Goal: Feedback & Contribution: Contribute content

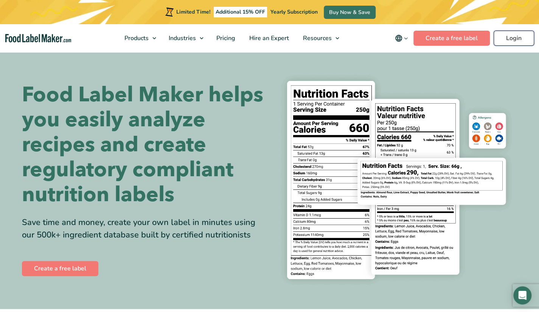
click at [514, 40] on link "Login" at bounding box center [513, 38] width 40 height 15
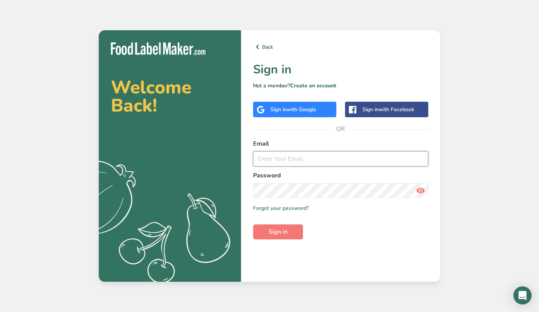
click at [276, 160] on input "email" at bounding box center [340, 158] width 175 height 15
type input "[EMAIL_ADDRESS][DOMAIN_NAME]"
click at [422, 191] on icon at bounding box center [420, 191] width 9 height 14
click at [267, 239] on button "Sign in" at bounding box center [278, 231] width 50 height 15
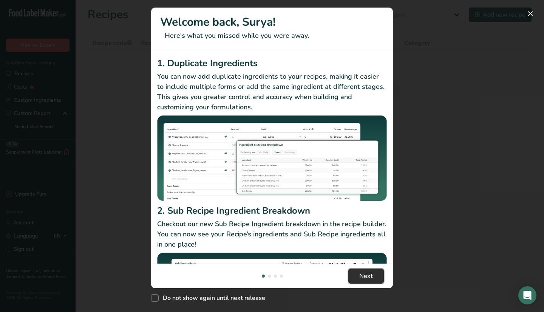
click at [374, 272] on button "Next" at bounding box center [366, 275] width 36 height 15
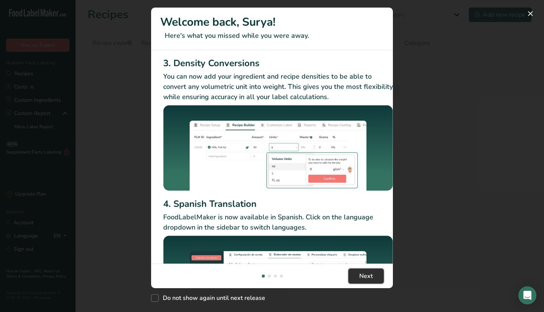
click at [374, 272] on button "Next" at bounding box center [366, 275] width 36 height 15
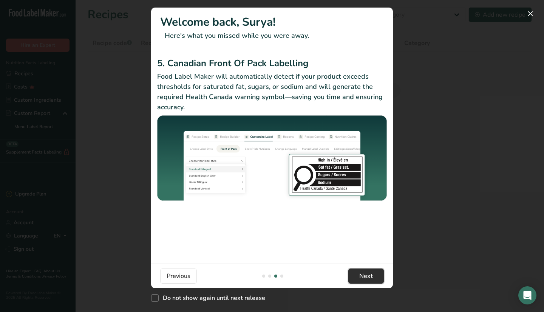
click at [374, 272] on button "Next" at bounding box center [366, 275] width 36 height 15
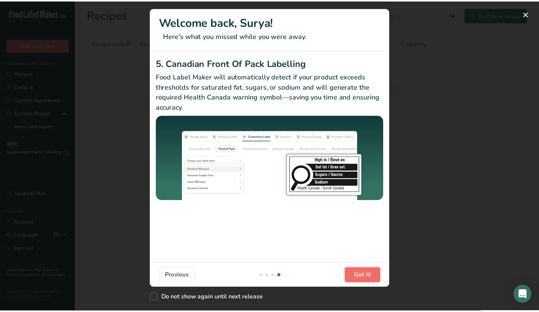
scroll to position [0, 720]
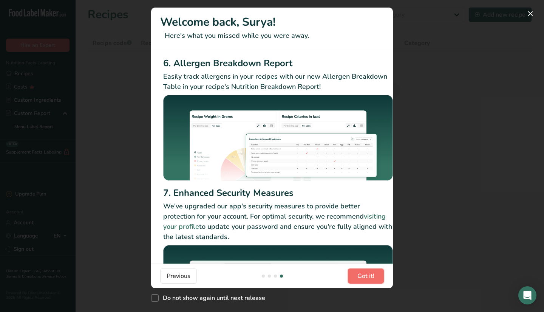
click at [374, 272] on span "Got it!" at bounding box center [366, 275] width 17 height 9
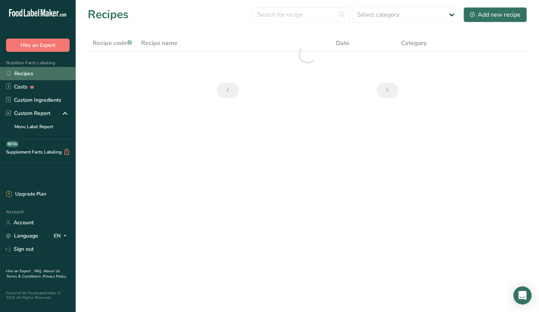
click at [32, 76] on link "Recipes" at bounding box center [38, 73] width 76 height 13
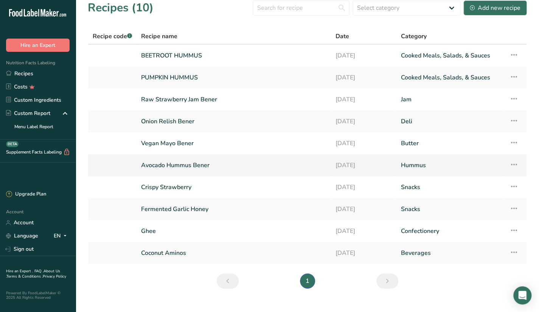
scroll to position [0, 0]
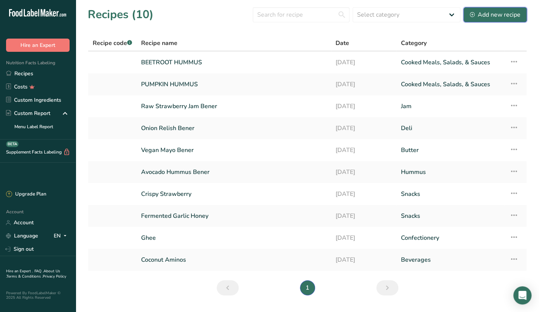
click at [478, 15] on div "Add new recipe" at bounding box center [494, 14] width 51 height 9
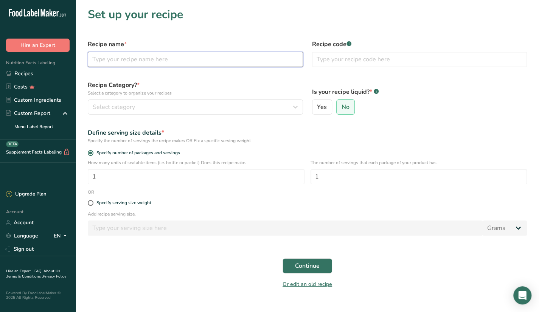
click at [146, 61] on input "text" at bounding box center [195, 59] width 215 height 15
type input "Salmon Tobiko Poke"
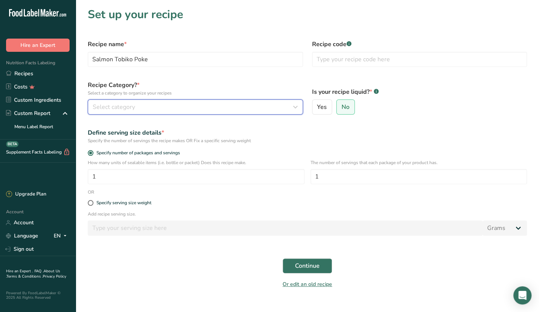
click at [109, 107] on span "Select category" at bounding box center [114, 106] width 42 height 9
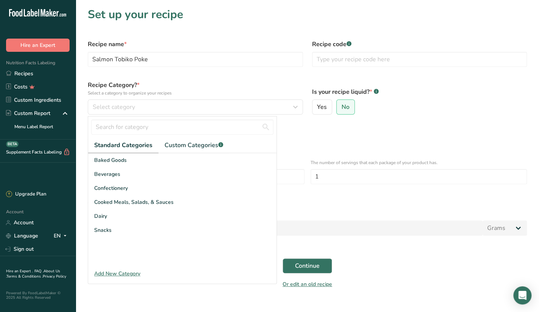
click at [116, 272] on div "Add New Category" at bounding box center [182, 273] width 188 height 8
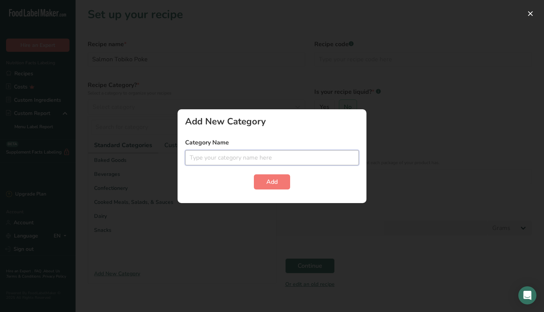
click at [249, 158] on input "text" at bounding box center [272, 157] width 174 height 15
type input "Poke"
click at [282, 179] on button "Add" at bounding box center [272, 181] width 36 height 15
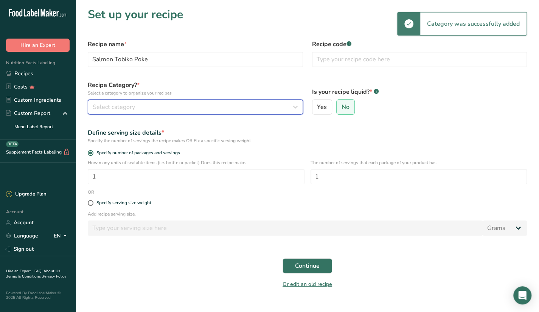
click at [175, 103] on div "Select category" at bounding box center [193, 106] width 201 height 9
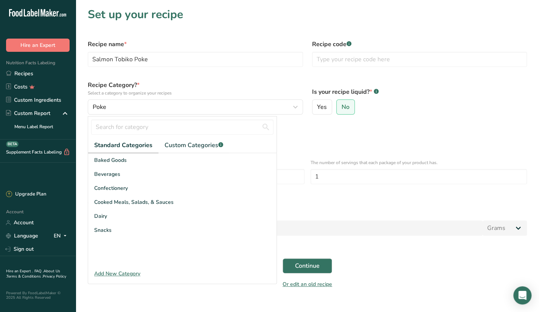
click at [315, 126] on div "Define serving size details * Specify the number of servings the recipe makes O…" at bounding box center [307, 136] width 448 height 25
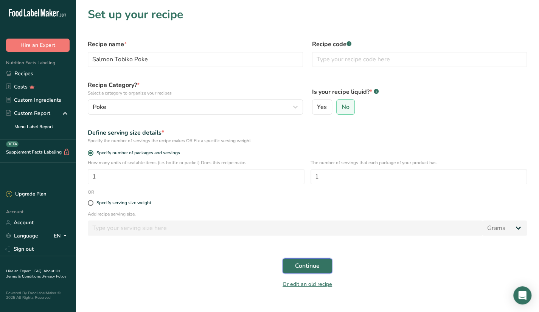
click at [313, 265] on span "Continue" at bounding box center [307, 265] width 25 height 9
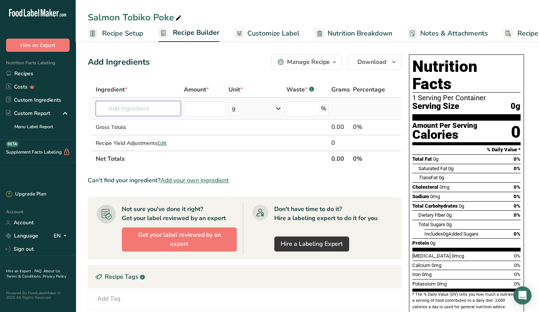
click at [141, 108] on input "text" at bounding box center [138, 108] width 85 height 15
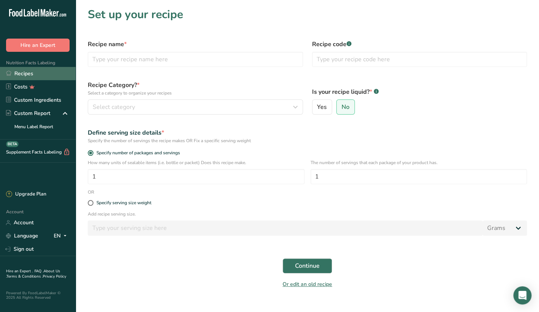
click at [47, 73] on link "Recipes" at bounding box center [38, 73] width 76 height 13
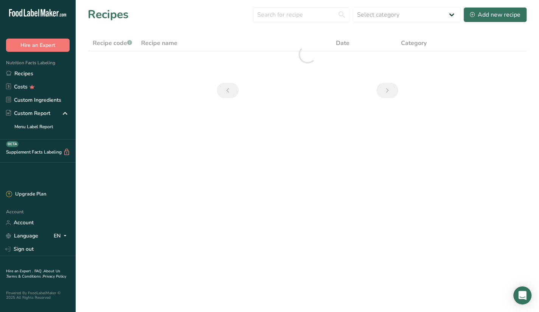
click at [337, 216] on main "Recipes Select category All Baked Goods Beverages Butter Confectionery Cooked M…" at bounding box center [269, 156] width 539 height 312
click at [33, 76] on link "Recipes" at bounding box center [38, 73] width 76 height 13
click at [22, 71] on link "Recipes" at bounding box center [38, 73] width 76 height 13
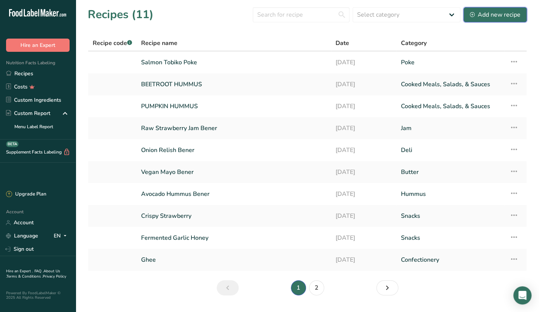
click at [504, 12] on div "Add new recipe" at bounding box center [494, 14] width 51 height 9
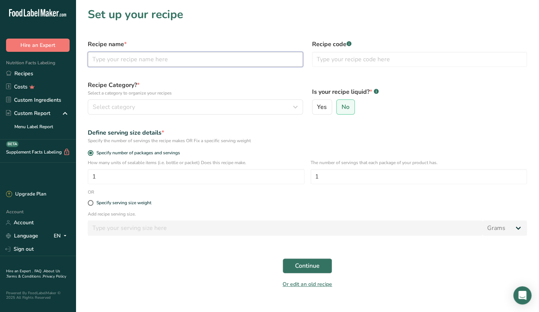
click at [120, 65] on input "text" at bounding box center [195, 59] width 215 height 15
type input "g"
type input "Garlic B"
type input "u"
click at [145, 62] on input "Garlic B" at bounding box center [195, 59] width 215 height 15
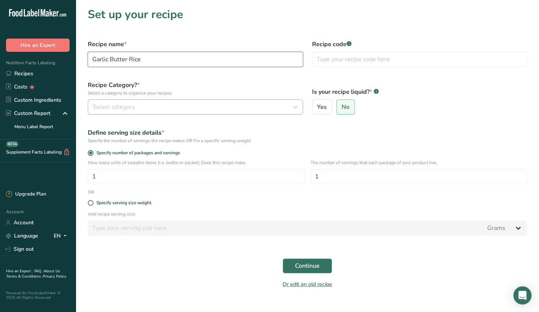
type input "Garlic Butter Rice"
click at [101, 101] on button "Select category" at bounding box center [195, 106] width 215 height 15
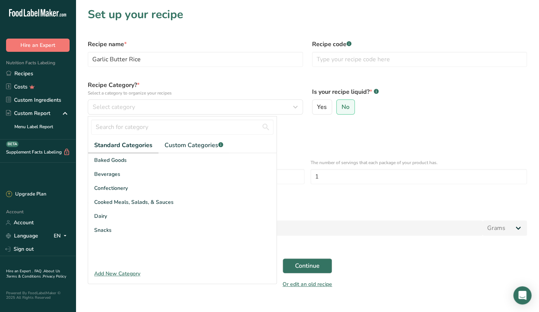
click at [121, 271] on div "Add New Category" at bounding box center [182, 273] width 188 height 8
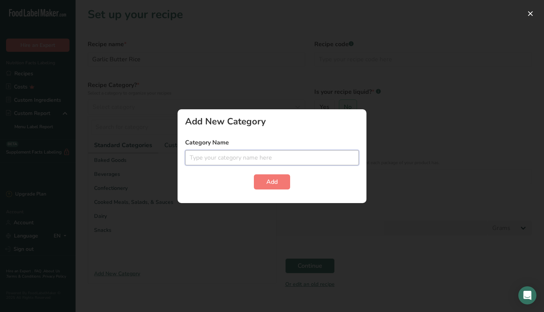
click at [227, 156] on input "text" at bounding box center [272, 157] width 174 height 15
type input "Rice"
click at [263, 181] on button "Add" at bounding box center [272, 181] width 36 height 15
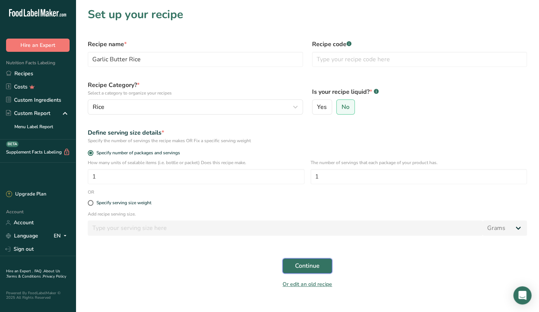
click at [324, 266] on button "Continue" at bounding box center [307, 265] width 50 height 15
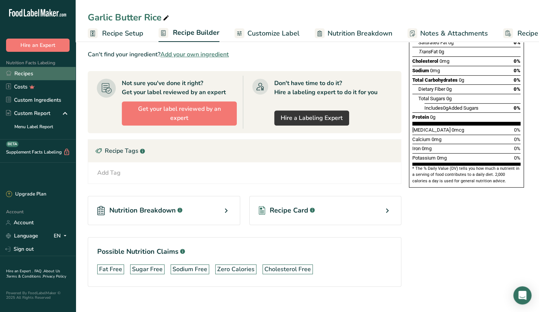
scroll to position [12, 0]
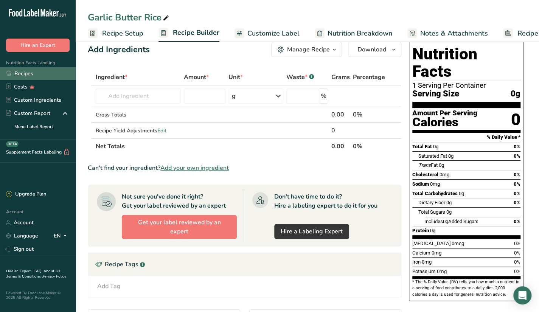
click at [14, 69] on link "Recipes" at bounding box center [38, 73] width 76 height 13
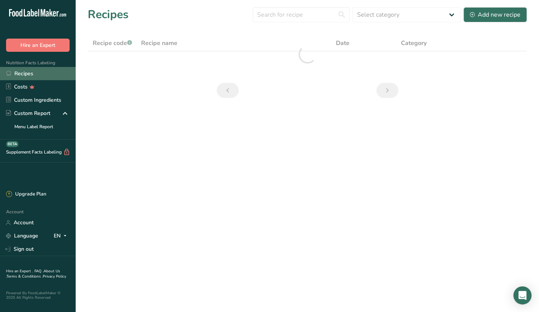
click at [20, 72] on link "Recipes" at bounding box center [38, 73] width 76 height 13
click at [23, 72] on link "Recipes" at bounding box center [38, 73] width 76 height 13
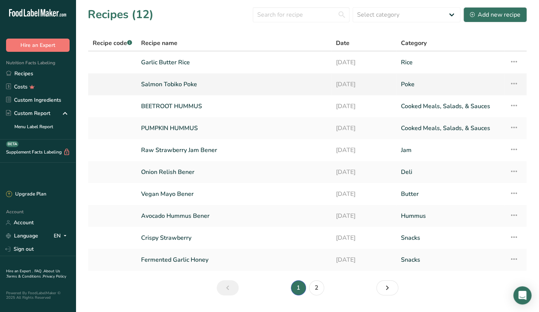
click at [206, 83] on link "Salmon Tobiko Poke" at bounding box center [234, 84] width 186 height 16
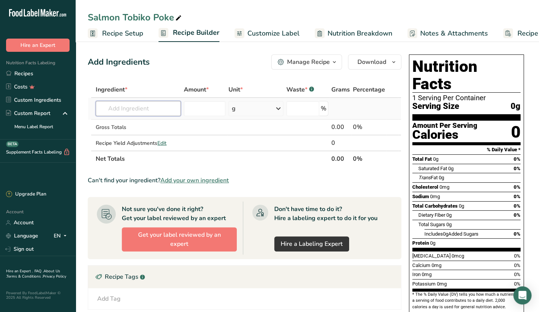
click at [163, 105] on input "text" at bounding box center [138, 108] width 85 height 15
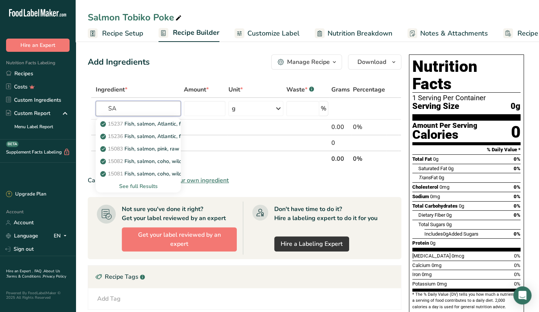
type input "S"
type input "salmon"
click at [137, 186] on div "See full Results" at bounding box center [138, 186] width 73 height 8
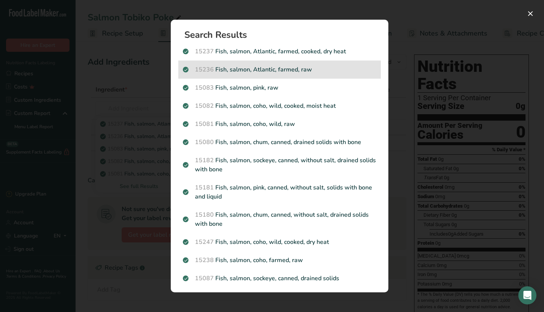
click at [298, 66] on p "15236 Fish, salmon, Atlantic, farmed, raw" at bounding box center [279, 69] width 193 height 9
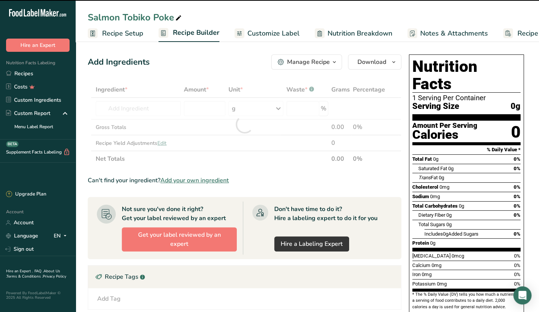
type input "0"
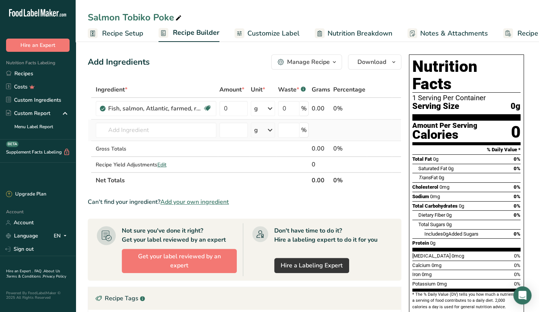
click at [338, 123] on td at bounding box center [348, 130] width 35 height 22
click at [236, 113] on input "0" at bounding box center [233, 108] width 28 height 15
type input "100"
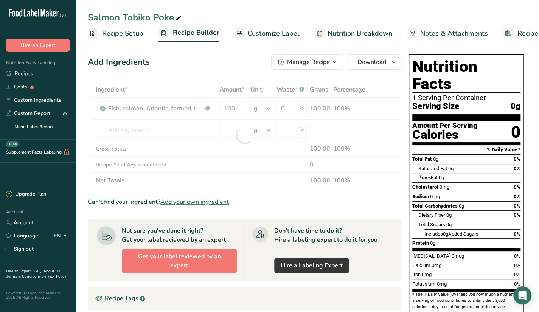
click at [271, 108] on div "Ingredient * Amount * Unit * Waste * .a-a{fill:#347362;}.b-a{fill:#fff;} Grams …" at bounding box center [244, 135] width 313 height 107
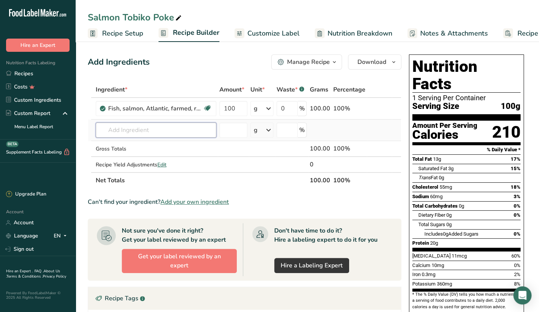
click at [177, 131] on input "text" at bounding box center [156, 129] width 121 height 15
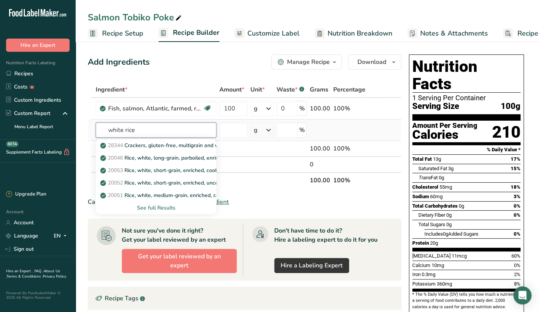
type input "white rice"
click at [159, 207] on div "See full Results" at bounding box center [156, 208] width 108 height 8
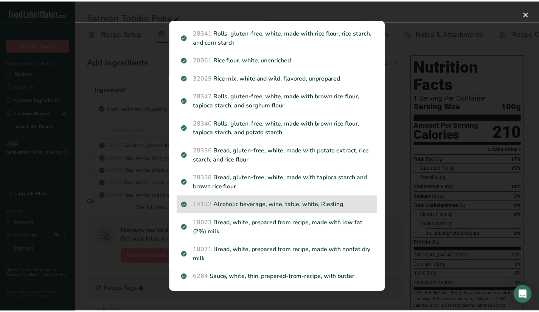
scroll to position [529, 0]
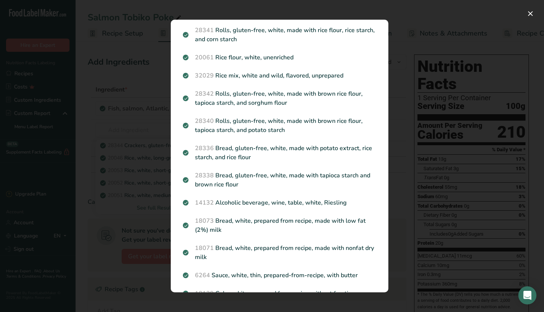
click at [407, 97] on div "Search results modal" at bounding box center [272, 156] width 544 height 312
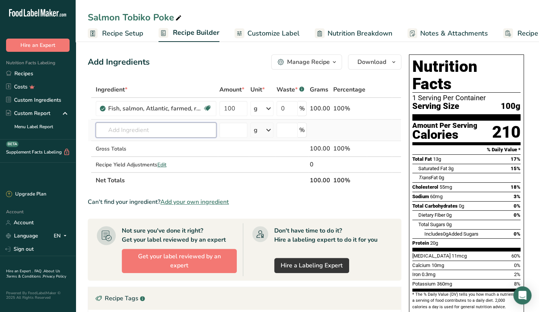
click at [156, 130] on input "text" at bounding box center [156, 129] width 121 height 15
type input "steamed white rice"
click at [179, 147] on p "20058 Rice, white, steamed, Chinese restaurant" at bounding box center [163, 145] width 122 height 8
type input "Rice, white, steamed, Chinese restaurant"
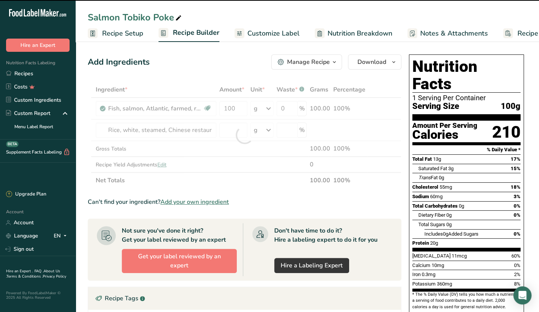
type input "0"
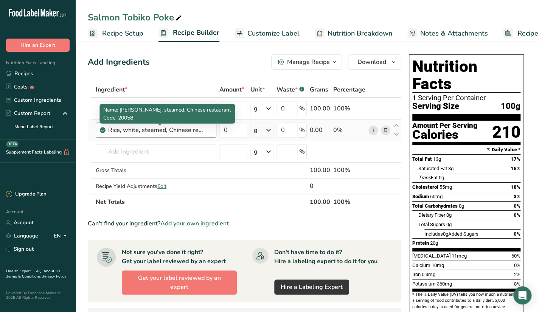
click at [187, 128] on div "Rice, white, steamed, Chinese restaurant" at bounding box center [155, 129] width 94 height 9
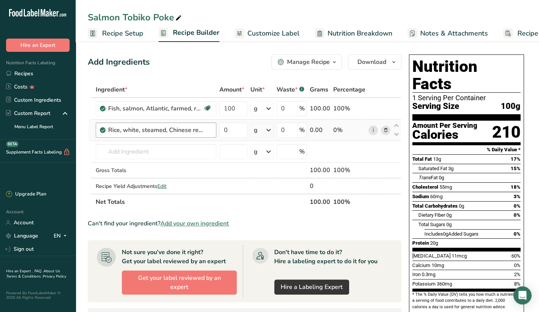
click at [206, 129] on div "Rice, white, steamed, Chinese restaurant" at bounding box center [160, 129] width 104 height 9
click at [179, 135] on div "Rice, white, steamed, Chinese restaurant" at bounding box center [156, 129] width 121 height 15
click at [233, 127] on input "0" at bounding box center [233, 129] width 28 height 15
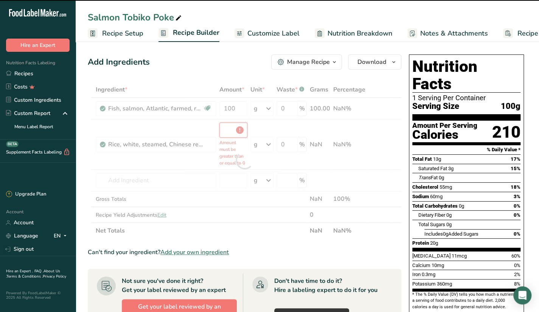
type input "0"
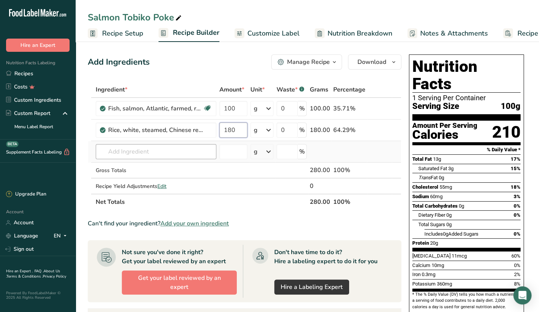
type input "180"
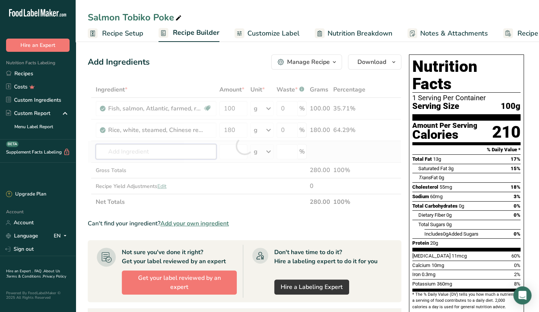
click at [142, 150] on div "Ingredient * Amount * Unit * Waste * .a-a{fill:#347362;}.b-a{fill:#fff;} Grams …" at bounding box center [244, 146] width 313 height 128
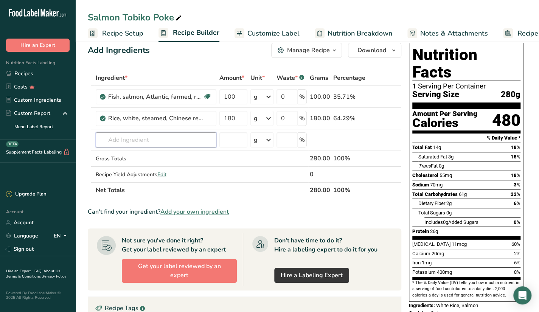
scroll to position [0, 0]
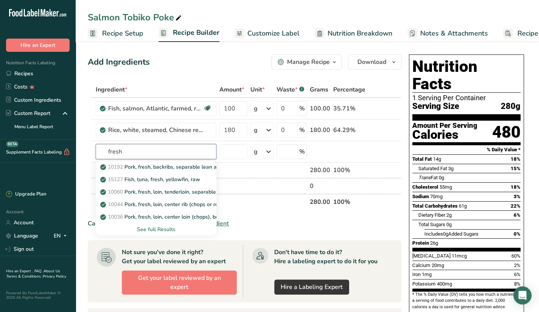
type input "fresh"
type input "f"
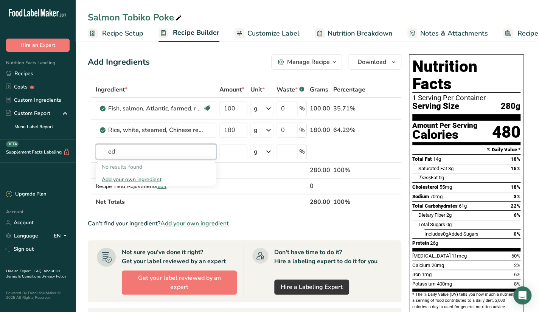
type input "e"
type input "f"
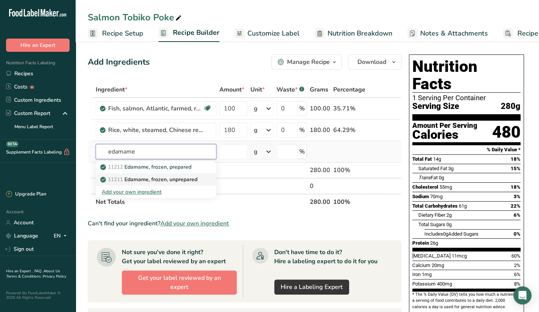
type input "edamame"
click at [190, 183] on p "11211 Edamame, frozen, unprepared" at bounding box center [150, 179] width 96 height 8
type input "Edamame, frozen, unprepared"
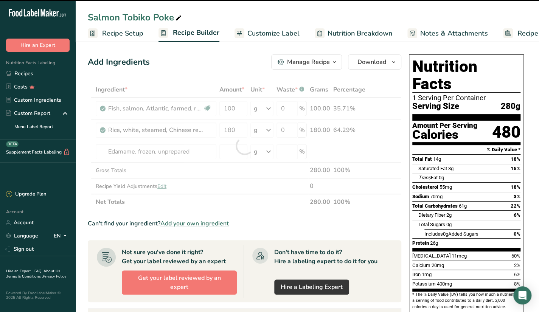
type input "0"
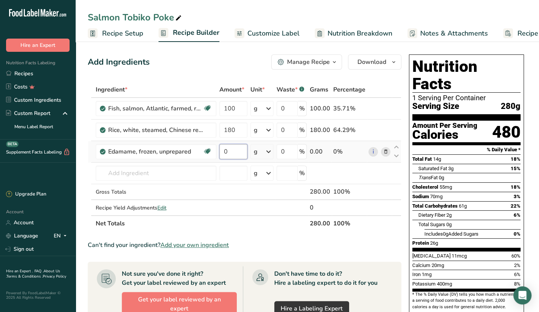
click at [243, 151] on input "0" at bounding box center [233, 151] width 28 height 15
type input "60"
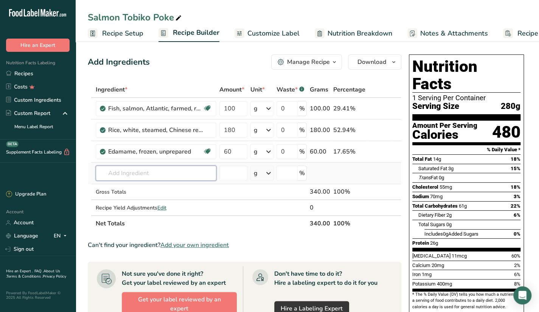
click at [184, 176] on div "Ingredient * Amount * Unit * Waste * .a-a{fill:#347362;}.b-a{fill:#fff;} Grams …" at bounding box center [244, 157] width 313 height 150
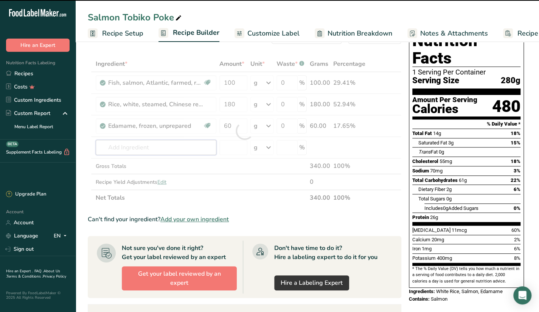
scroll to position [38, 0]
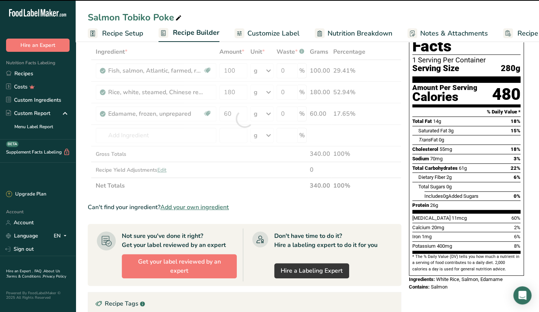
click at [140, 135] on div at bounding box center [244, 119] width 313 height 150
click at [140, 134] on div at bounding box center [244, 119] width 313 height 150
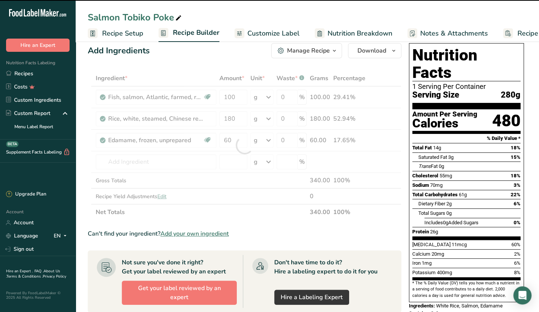
scroll to position [0, 0]
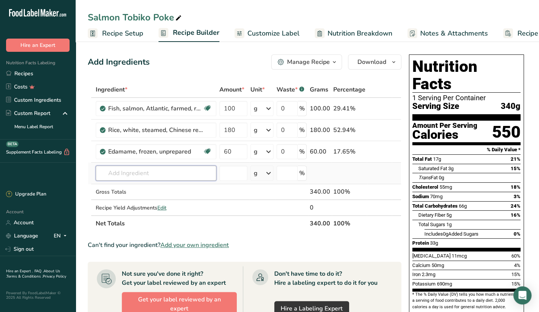
click at [160, 178] on input "text" at bounding box center [156, 173] width 121 height 15
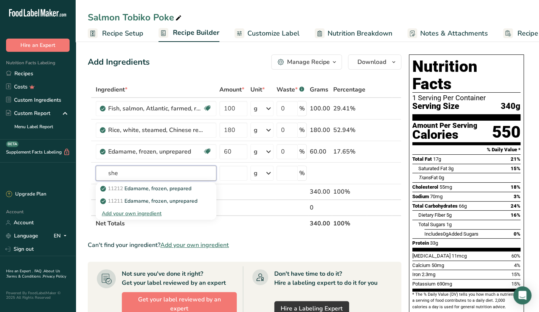
type input "she"
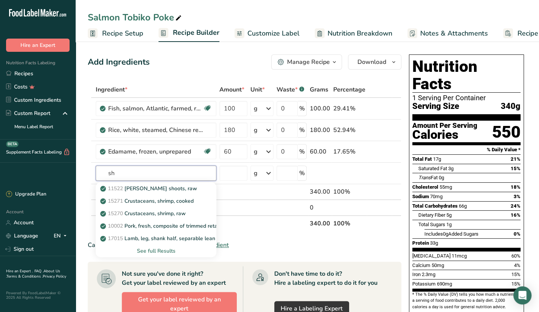
type input "sh"
type input "shredded"
paste input "shredded"
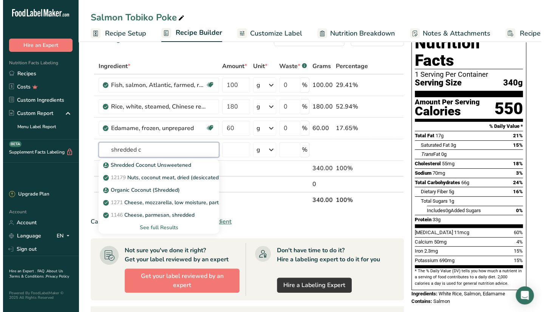
scroll to position [38, 0]
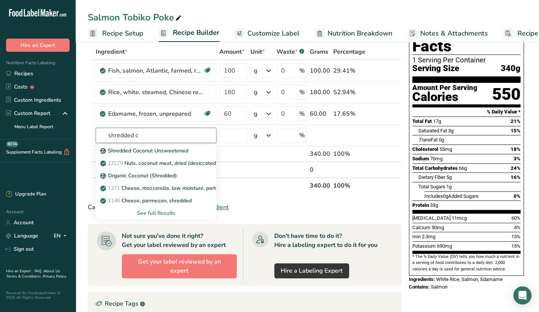
type input "shredded c"
paste input "shredded"
type input "shredded c"
click at [152, 209] on div "See full Results" at bounding box center [156, 213] width 108 height 8
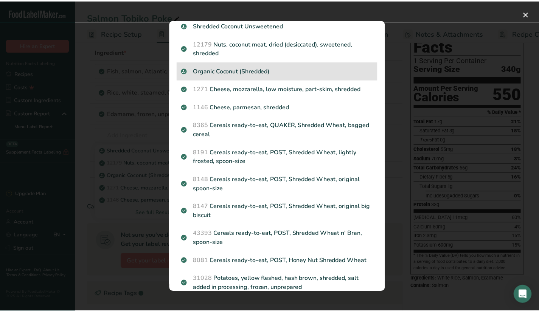
scroll to position [39, 0]
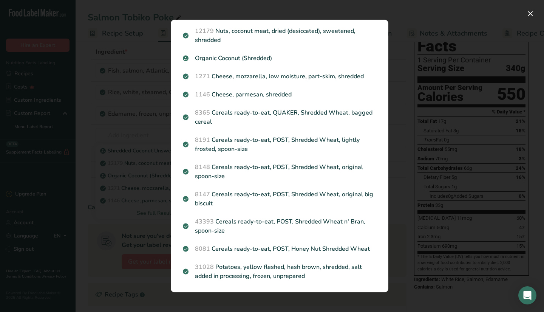
click at [141, 137] on div "Search results modal" at bounding box center [272, 156] width 544 height 312
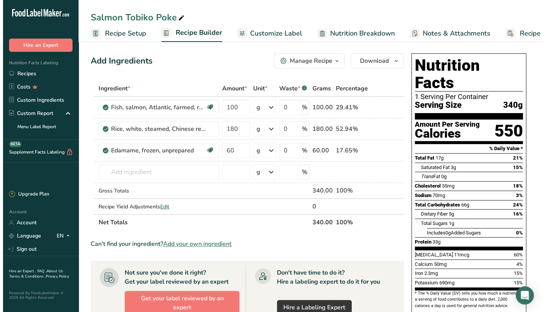
scroll to position [0, 0]
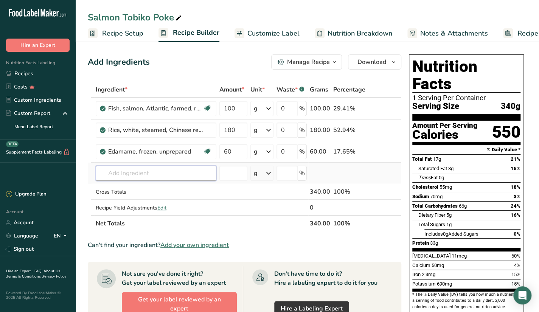
click at [147, 178] on input "text" at bounding box center [156, 173] width 121 height 15
paste input "shredded"
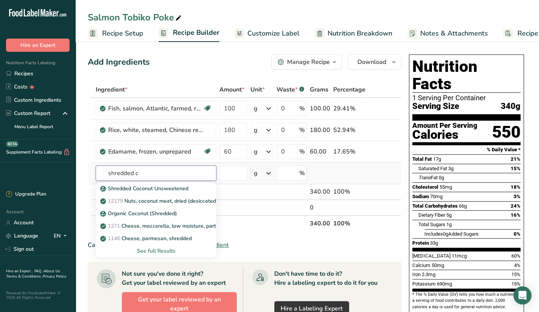
type input "shredded c"
click at [159, 251] on div "See full Results" at bounding box center [156, 251] width 108 height 8
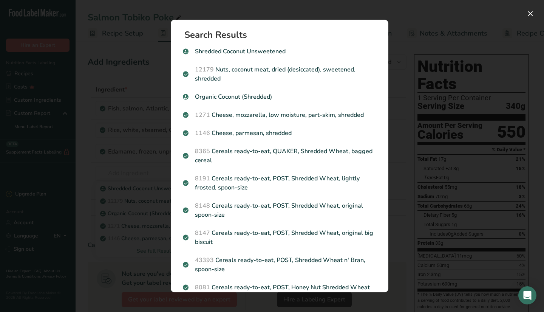
click at [379, 3] on div "Search results modal" at bounding box center [272, 156] width 544 height 312
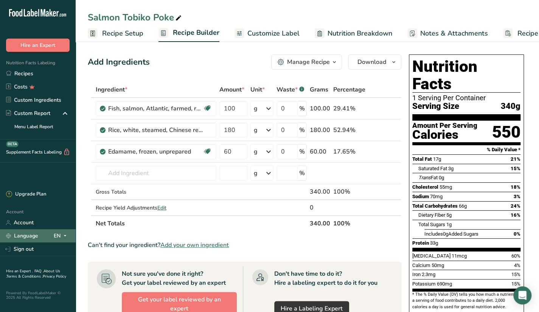
click at [63, 229] on div "Language EN" at bounding box center [37, 235] width 63 height 13
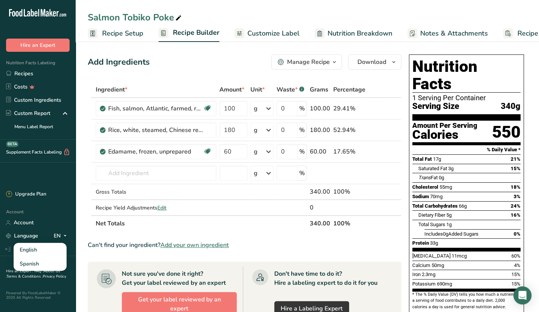
click at [81, 136] on section "Add Ingredients Manage Recipe Delete Recipe Duplicate Recipe Scale Recipe Save …" at bounding box center [307, 292] width 463 height 506
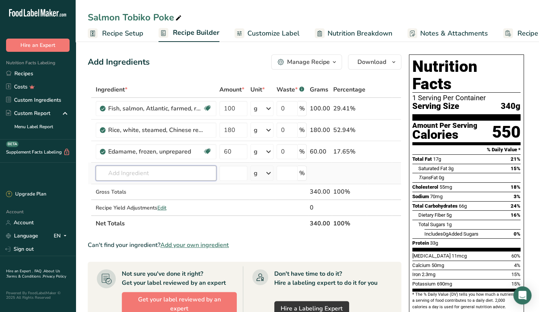
click at [168, 170] on input "text" at bounding box center [156, 173] width 121 height 15
paste input "shredded"
type input "shredded cabbage"
click at [151, 202] on div "Add your own ingredient" at bounding box center [156, 201] width 108 height 8
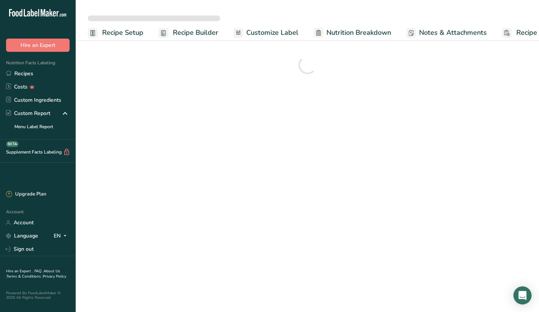
click at [184, 147] on main "Recipe Setup Recipe Builder Customize Label Nutrition Breakdown Notes & Attachm…" at bounding box center [269, 156] width 539 height 312
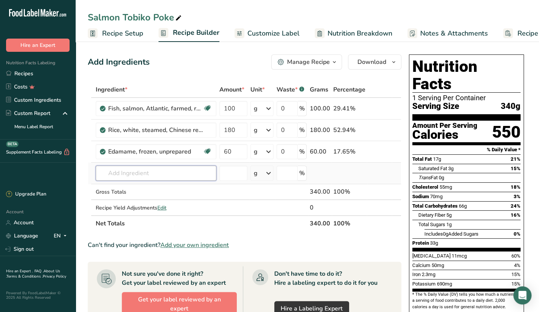
click at [155, 175] on input "text" at bounding box center [156, 173] width 121 height 15
paste input "shredded"
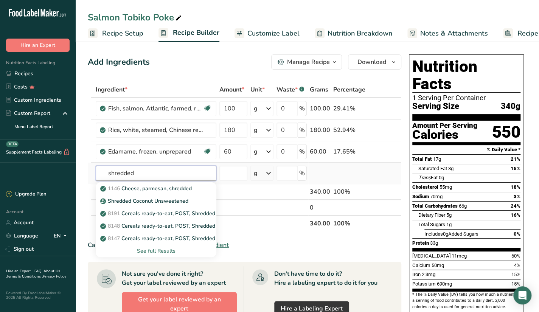
type input "shredded"
click at [151, 251] on div "See full Results" at bounding box center [156, 251] width 108 height 8
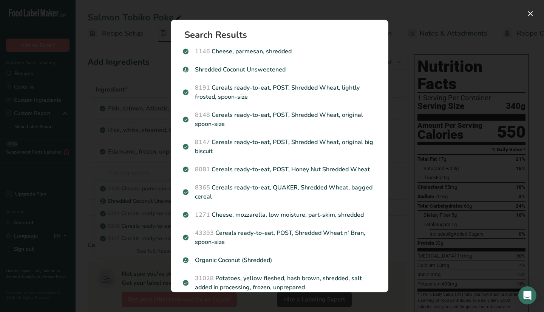
click at [127, 183] on div "Search results modal" at bounding box center [272, 156] width 544 height 312
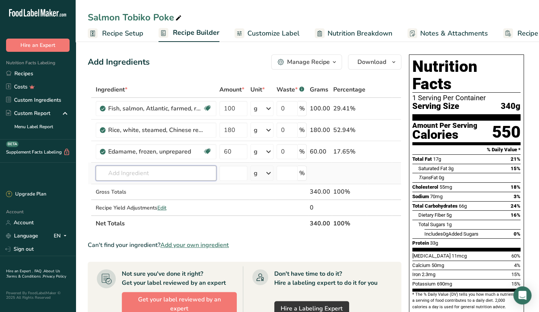
click at [141, 175] on input "text" at bounding box center [156, 173] width 121 height 15
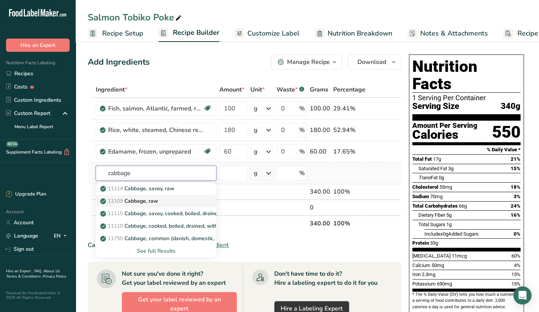
type input "cabbage"
click at [166, 199] on div "11109 Cabbage, raw" at bounding box center [150, 201] width 96 height 8
type input "Cabbage, raw"
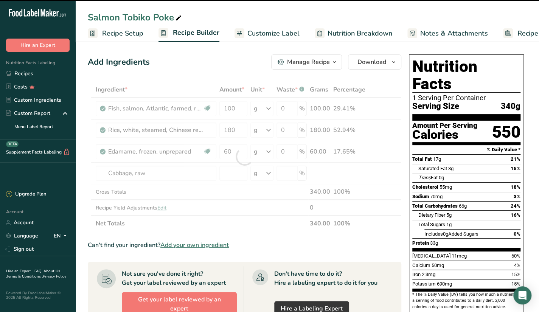
type input "0"
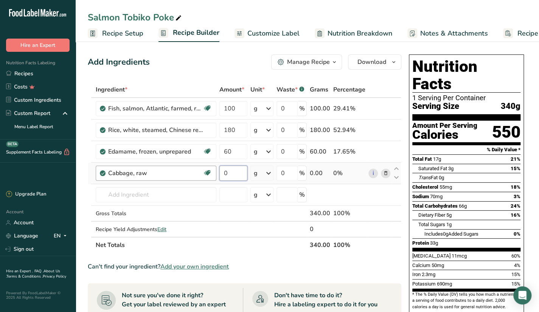
drag, startPoint x: 238, startPoint y: 173, endPoint x: 193, endPoint y: 179, distance: 44.9
click at [193, 179] on tr "Cabbage, raw Source of Antioxidants Dairy free Gluten free Vegan Vegetarian Soy…" at bounding box center [244, 174] width 313 height 22
type input "30"
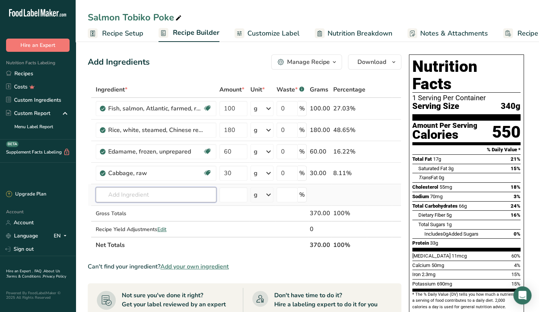
click at [194, 191] on div "Ingredient * Amount * Unit * Waste * .a-a{fill:#347362;}.b-a{fill:#fff;} Grams …" at bounding box center [244, 167] width 313 height 171
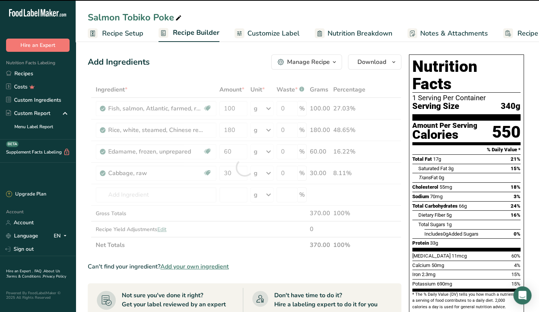
click at [255, 197] on div at bounding box center [244, 167] width 313 height 171
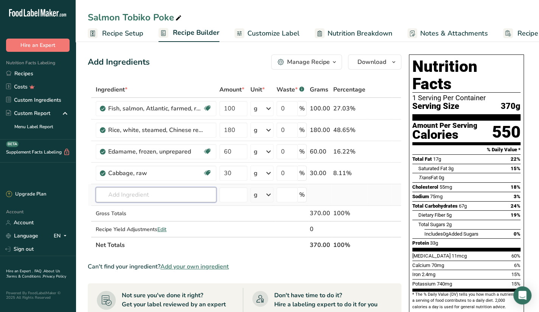
click at [177, 195] on input "text" at bounding box center [156, 194] width 121 height 15
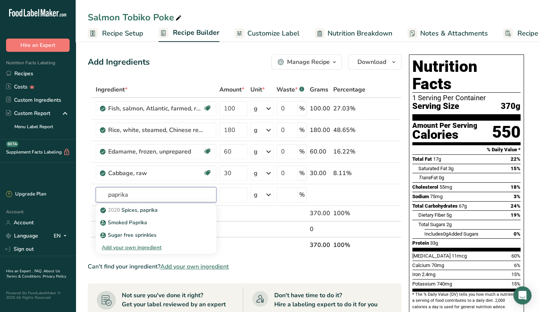
type input "paprika"
click at [134, 248] on div "Add your own ingredient" at bounding box center [156, 247] width 108 height 8
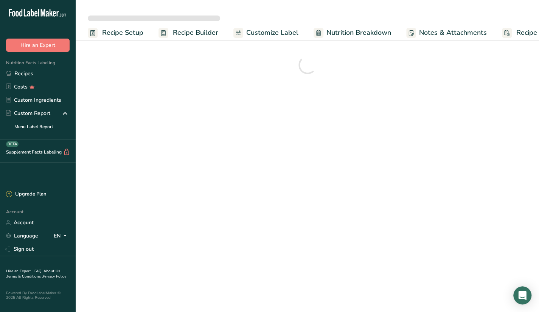
click at [348, 204] on main "Recipe Setup Recipe Builder Customize Label Nutrition Breakdown Notes & Attachm…" at bounding box center [269, 156] width 539 height 312
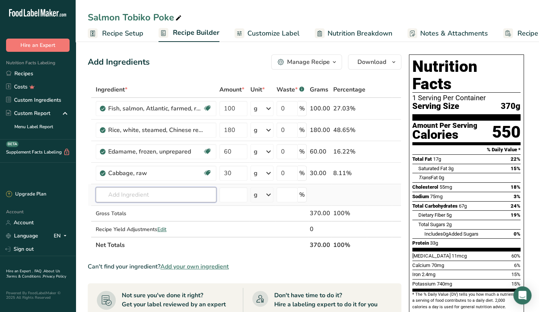
click at [163, 196] on input "text" at bounding box center [156, 194] width 121 height 15
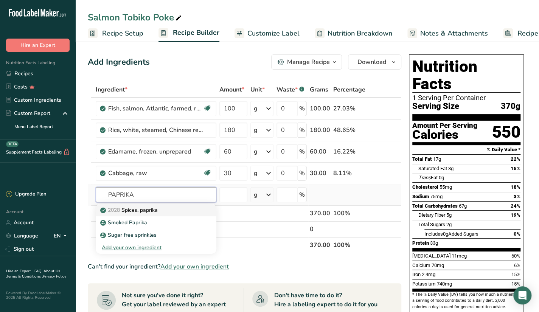
type input "PAPRIKA"
click at [175, 211] on div "2028 Spices, paprika" at bounding box center [150, 210] width 96 height 8
type input "Spices, paprika"
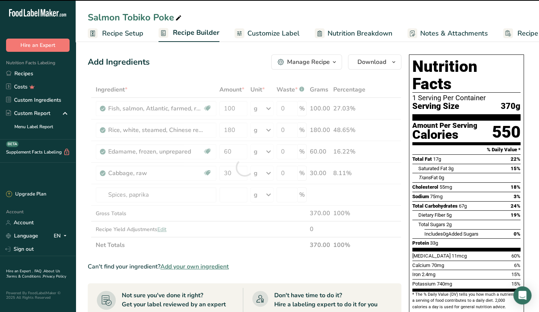
type input "0"
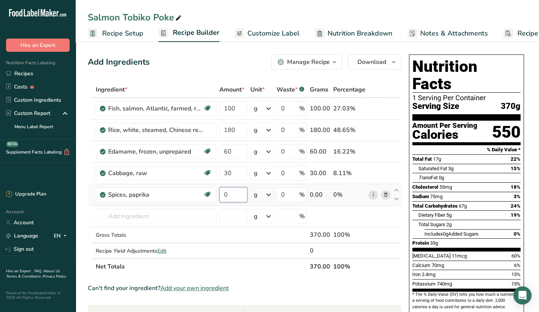
drag, startPoint x: 243, startPoint y: 192, endPoint x: 224, endPoint y: 199, distance: 20.9
click at [224, 199] on input "0" at bounding box center [233, 194] width 28 height 15
type input "30"
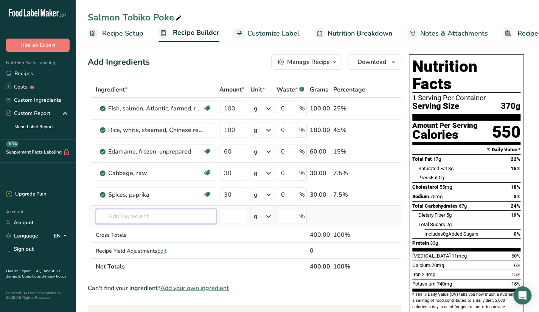
click at [192, 220] on div "Ingredient * Amount * Unit * Waste * .a-a{fill:#347362;}.b-a{fill:#fff;} Grams …" at bounding box center [244, 178] width 313 height 193
click at [170, 221] on input "text" at bounding box center [156, 216] width 121 height 15
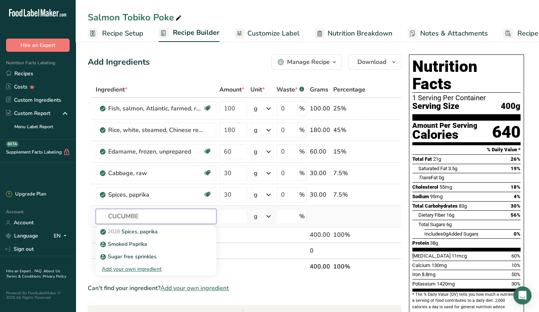
type input "CUCUMBER"
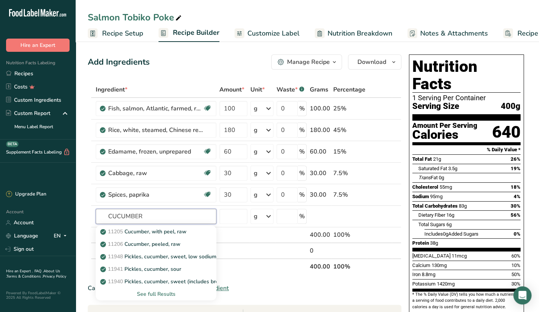
type input "CUCUMBER"
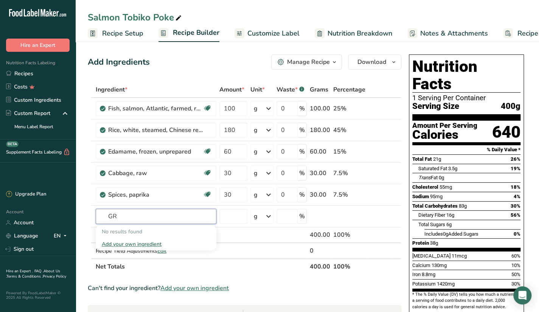
type input "G"
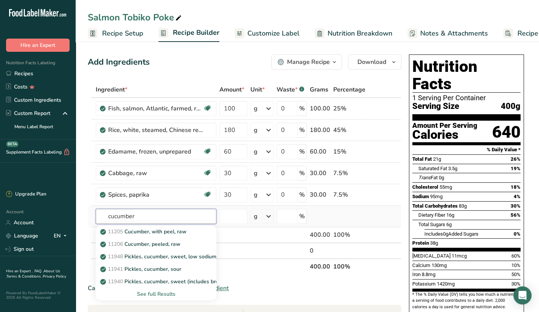
type input "cucumber"
click at [166, 291] on div "See full Results" at bounding box center [156, 294] width 108 height 8
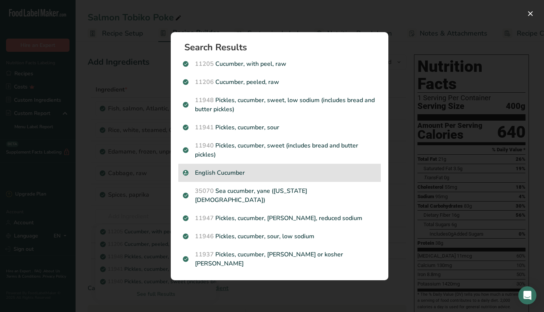
click at [267, 177] on p "English Cucumber" at bounding box center [279, 172] width 193 height 9
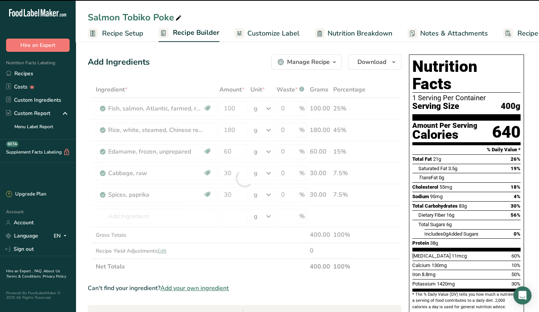
type input "0"
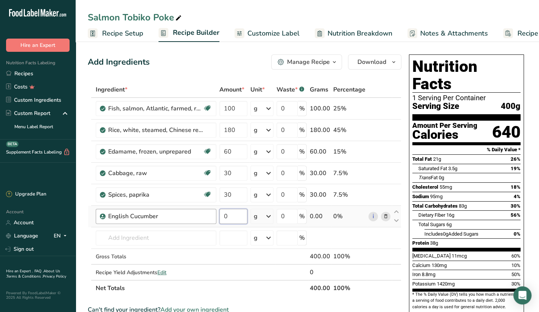
drag, startPoint x: 240, startPoint y: 219, endPoint x: 215, endPoint y: 221, distance: 25.8
click at [215, 221] on tr "English Cucumber 0 g Weight Units g kg mg See more Volume Units l Volume units …" at bounding box center [244, 217] width 313 height 22
type input "30"
click at [195, 242] on div "Ingredient * Amount * Unit * Waste * .a-a{fill:#347362;}.b-a{fill:#fff;} Grams …" at bounding box center [244, 189] width 313 height 214
click at [237, 231] on input "number" at bounding box center [233, 237] width 28 height 15
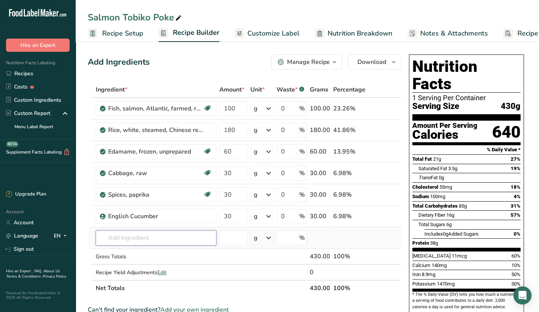
click at [187, 234] on input "text" at bounding box center [156, 237] width 121 height 15
type input "A"
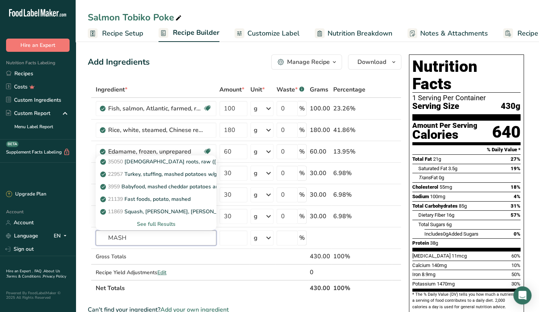
type input "MASH"
click at [169, 242] on input "text" at bounding box center [156, 237] width 121 height 15
paste input "MASHED AVOCADO"
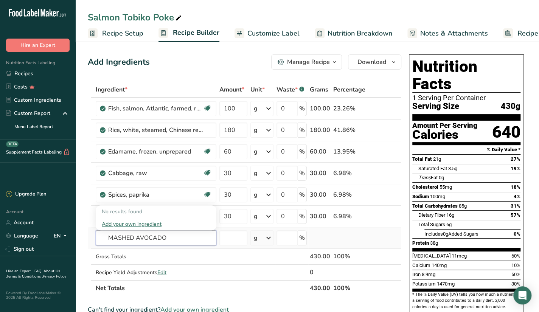
drag, startPoint x: 136, startPoint y: 235, endPoint x: 94, endPoint y: 241, distance: 42.0
click at [94, 241] on td "MASHED AVOCADO No results found Add your own ingredient" at bounding box center [156, 238] width 124 height 22
drag, startPoint x: 169, startPoint y: 239, endPoint x: 136, endPoint y: 249, distance: 35.1
click at [136, 249] on tbody "Fish, salmon, Atlantic, farmed, raw Source of Omega 3 Dairy free Gluten free So…" at bounding box center [244, 189] width 313 height 182
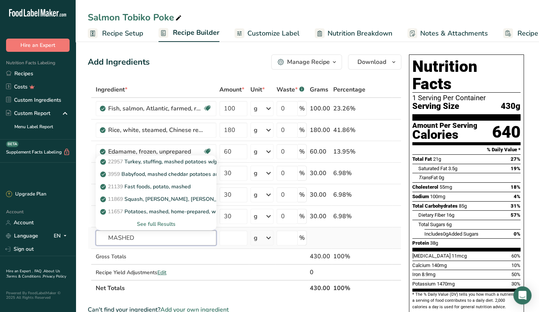
type input "MASHED"
click at [164, 225] on div "See full Results" at bounding box center [156, 224] width 108 height 8
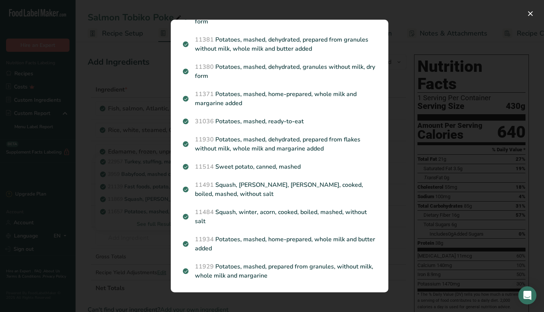
scroll to position [256, 0]
click at [138, 241] on div "Search results modal" at bounding box center [272, 156] width 544 height 312
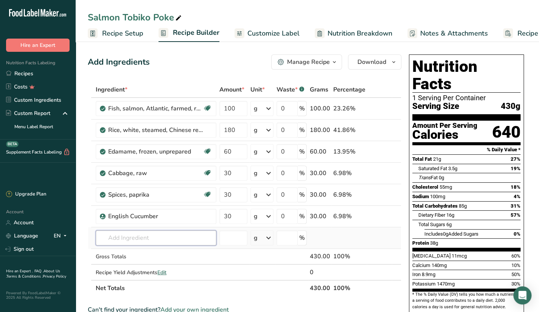
click at [142, 234] on input "text" at bounding box center [156, 237] width 121 height 15
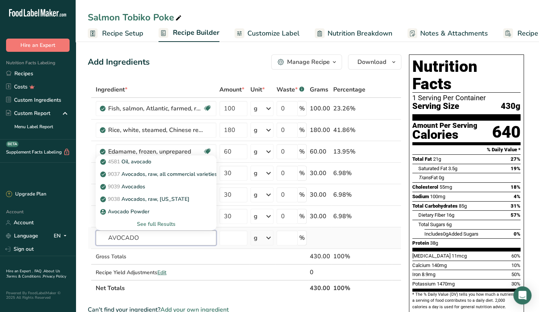
type input "AVOCADO"
click at [158, 221] on div "See full Results" at bounding box center [156, 224] width 108 height 8
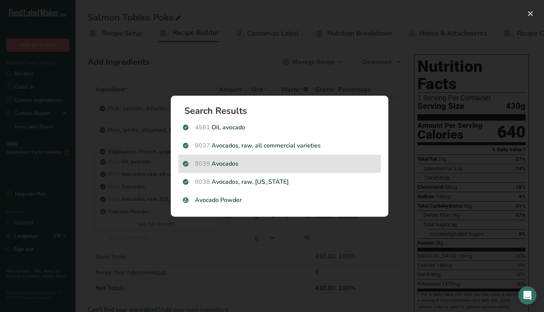
click at [277, 164] on p "9039 Avocados" at bounding box center [279, 163] width 193 height 9
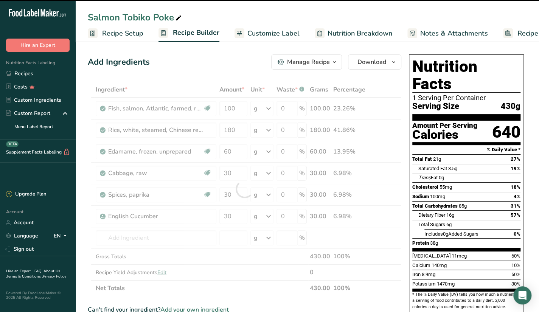
click at [359, 270] on div at bounding box center [244, 189] width 313 height 214
type input "0"
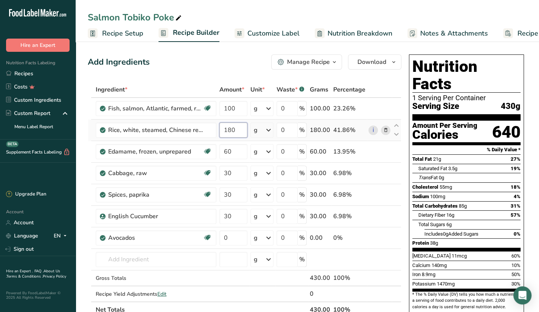
drag, startPoint x: 236, startPoint y: 131, endPoint x: 220, endPoint y: 137, distance: 17.1
click at [220, 137] on td "180" at bounding box center [233, 130] width 31 height 22
type input "108"
click at [235, 258] on div "Ingredient * Amount * Unit * Waste * .a-a{fill:#347362;}.b-a{fill:#fff;} Grams …" at bounding box center [244, 200] width 313 height 236
drag, startPoint x: 230, startPoint y: 235, endPoint x: 200, endPoint y: 249, distance: 33.0
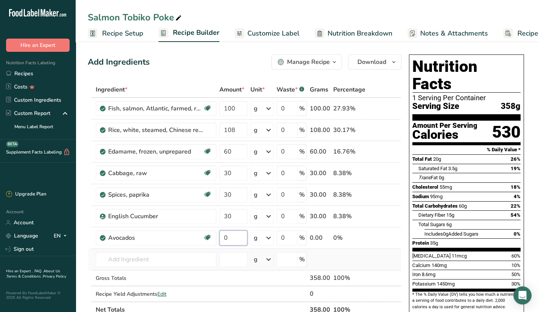
click at [200, 249] on tbody "Fish, salmon, Atlantic, farmed, raw Source of Omega 3 Dairy free Gluten free So…" at bounding box center [244, 199] width 313 height 203
click at [202, 260] on div "Ingredient * Amount * Unit * Waste * .a-a{fill:#347362;}.b-a{fill:#fff;} Grams …" at bounding box center [244, 200] width 313 height 236
drag, startPoint x: 232, startPoint y: 237, endPoint x: 207, endPoint y: 237, distance: 24.6
click at [207, 237] on tr "Avocados Source of Antioxidants Dairy free Gluten free Vegan Vegetarian Soy fre…" at bounding box center [244, 238] width 313 height 22
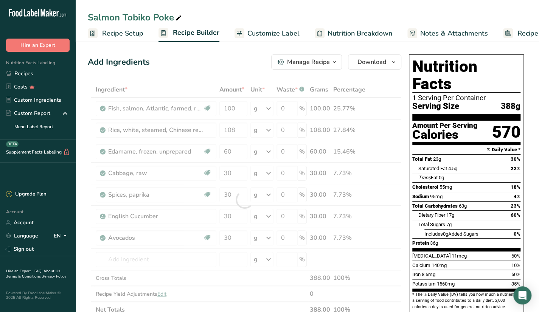
click at [228, 242] on div at bounding box center [244, 200] width 313 height 236
drag, startPoint x: 231, startPoint y: 232, endPoint x: 230, endPoint y: 237, distance: 5.8
click at [231, 234] on div at bounding box center [244, 200] width 313 height 236
click at [230, 237] on div at bounding box center [244, 200] width 313 height 236
click at [435, 166] on span "Saturated Fat" at bounding box center [432, 169] width 29 height 6
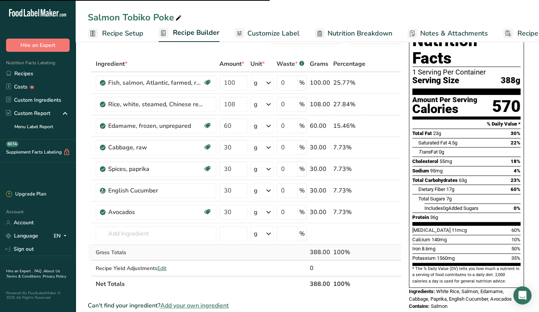
scroll to position [38, 0]
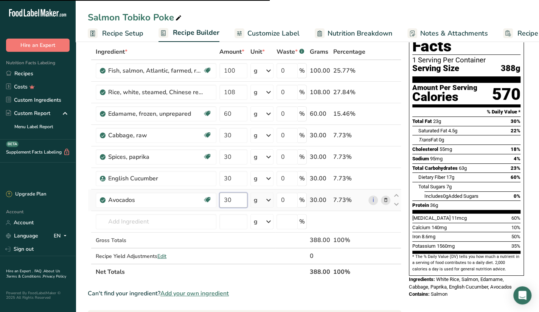
drag, startPoint x: 234, startPoint y: 201, endPoint x: 220, endPoint y: 203, distance: 14.1
click at [220, 203] on input "30" at bounding box center [233, 199] width 28 height 15
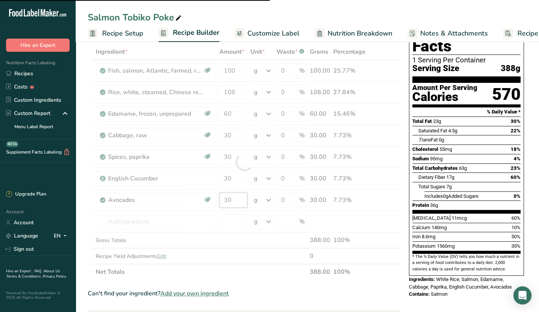
scroll to position [0, 0]
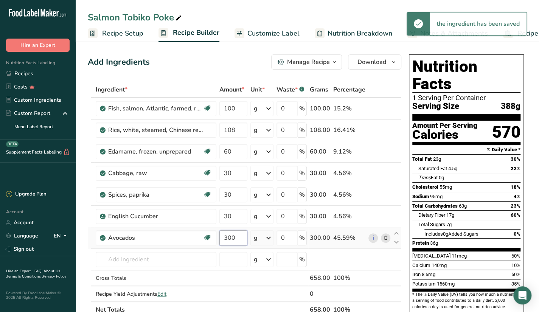
drag, startPoint x: 235, startPoint y: 238, endPoint x: 219, endPoint y: 238, distance: 15.9
click at [219, 238] on input "300" at bounding box center [233, 237] width 28 height 15
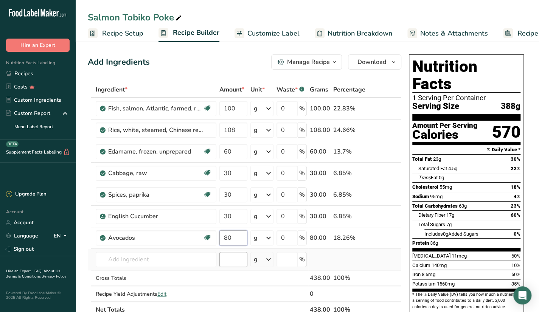
type input "80"
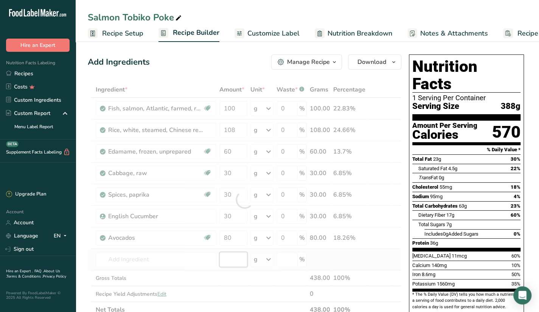
click at [232, 259] on div "Ingredient * Amount * Unit * Waste * .a-a{fill:#347362;}.b-a{fill:#fff;} Grams …" at bounding box center [244, 200] width 313 height 236
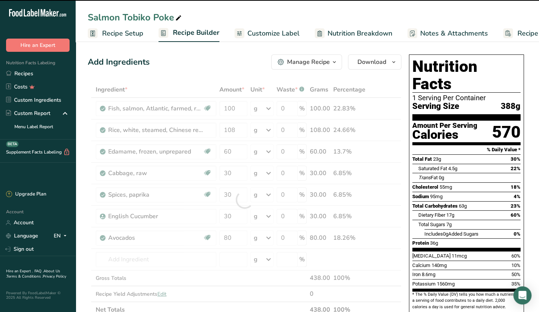
click at [358, 253] on div at bounding box center [244, 200] width 313 height 236
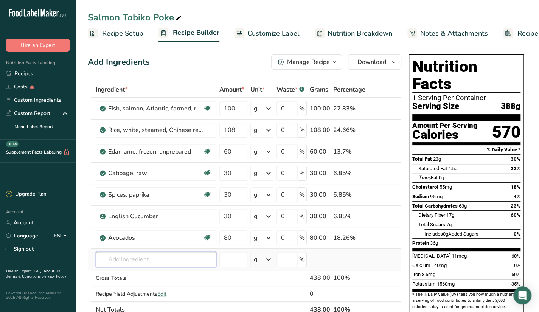
click at [144, 259] on input "text" at bounding box center [156, 259] width 121 height 15
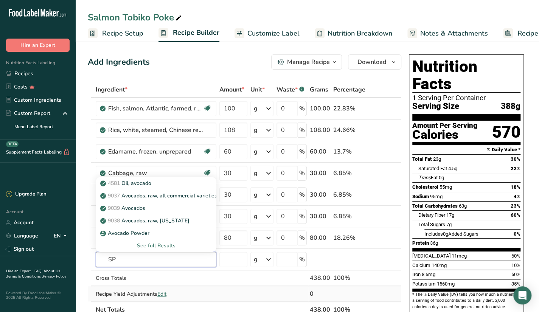
type input "S"
type input "spring o"
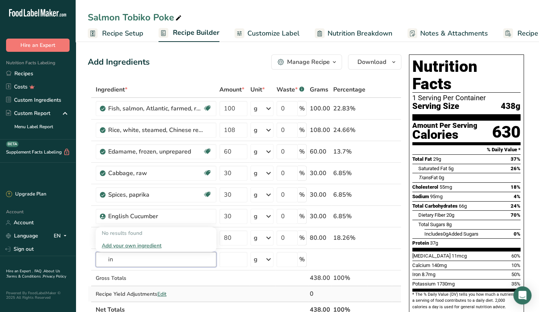
type input "i"
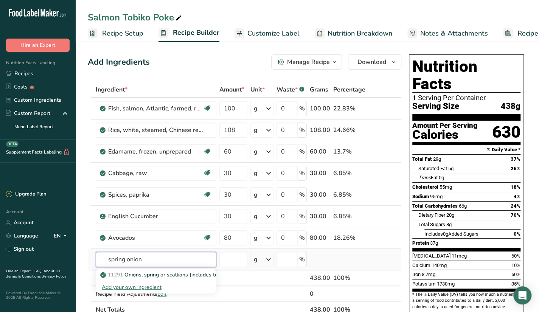
type input "spring onion"
click at [154, 285] on div "Add your own ingredient" at bounding box center [156, 287] width 108 height 8
click at [167, 258] on input "text" at bounding box center [156, 259] width 121 height 15
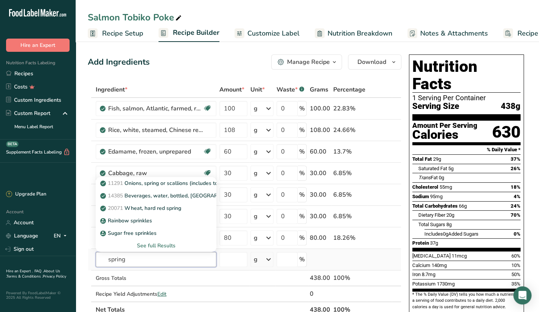
type input "spring"
click at [164, 241] on div "See full Results" at bounding box center [156, 245] width 108 height 8
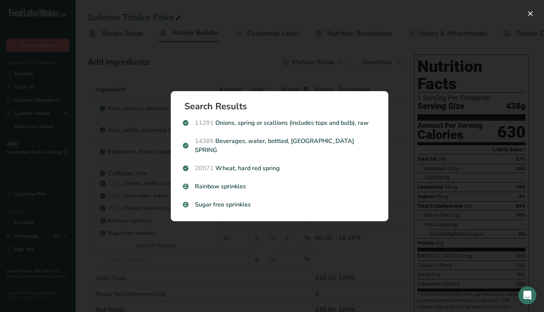
click at [188, 247] on div "Search results modal" at bounding box center [272, 156] width 544 height 312
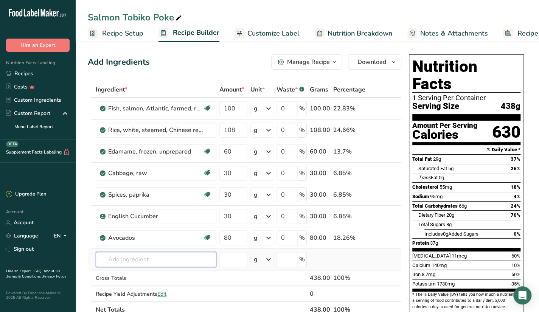
click at [156, 258] on input "text" at bounding box center [156, 259] width 121 height 15
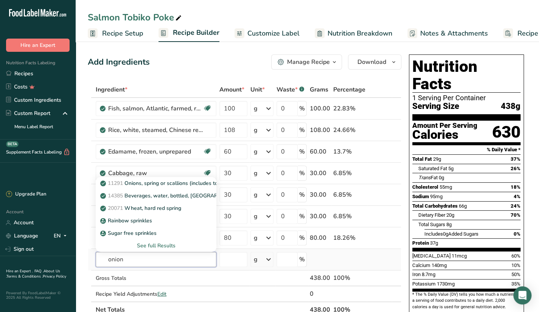
type input "onion"
click at [156, 241] on div "See full Results" at bounding box center [156, 245] width 108 height 8
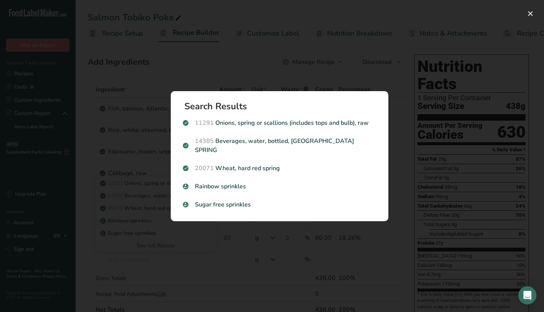
click at [162, 263] on div "Search results modal" at bounding box center [272, 156] width 544 height 312
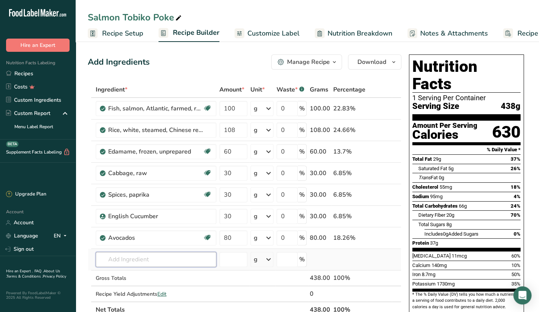
click at [162, 257] on input "text" at bounding box center [156, 259] width 121 height 15
type input "s"
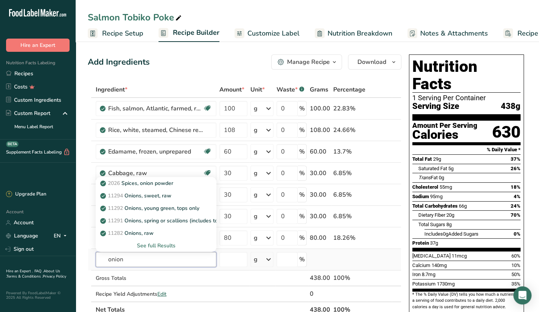
type input "onion"
click at [163, 246] on div "See full Results" at bounding box center [156, 245] width 108 height 8
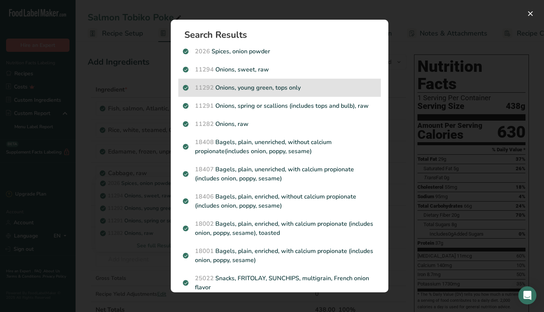
drag, startPoint x: 299, startPoint y: 88, endPoint x: 315, endPoint y: 88, distance: 16.6
click at [315, 88] on p "11292 Onions, young green, tops only" at bounding box center [279, 87] width 193 height 9
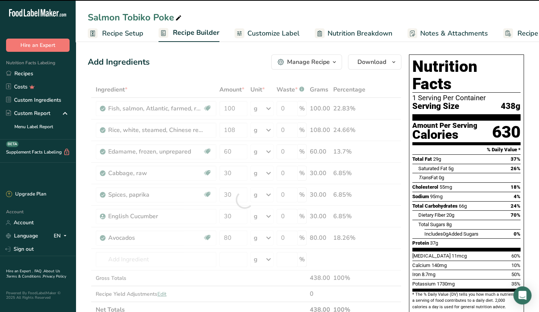
type input "0"
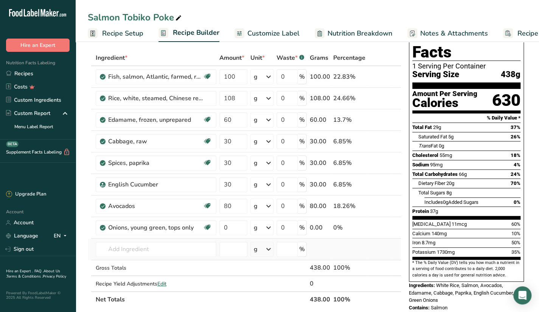
scroll to position [38, 0]
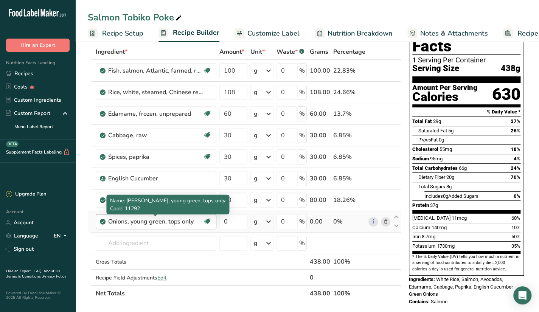
click at [186, 224] on div "Onions, young green, tops only" at bounding box center [155, 221] width 94 height 9
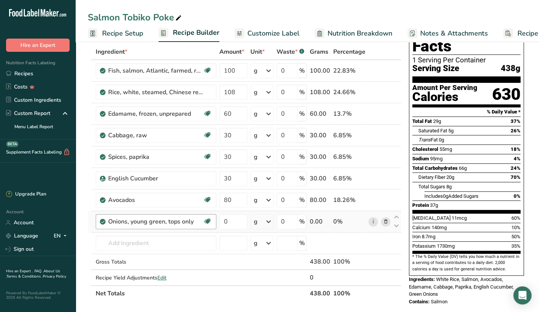
click at [187, 220] on div "Onions, young green, tops only" at bounding box center [155, 221] width 94 height 9
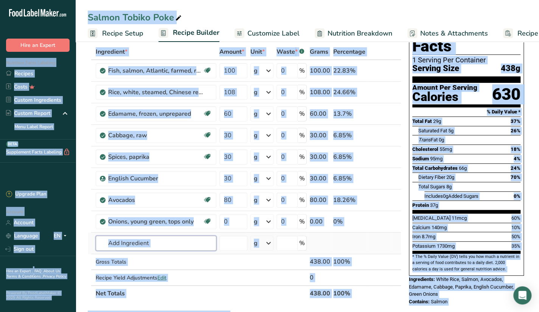
click at [206, 241] on input "text" at bounding box center [156, 242] width 121 height 15
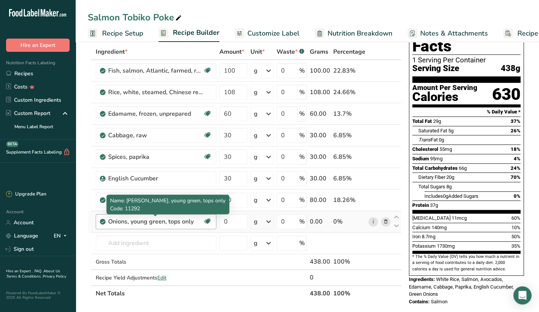
click at [191, 223] on div "Onions, young green, tops only" at bounding box center [155, 221] width 94 height 9
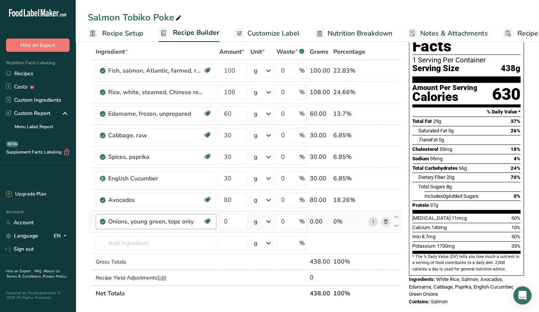
click at [190, 220] on div "Onions, young green, tops only" at bounding box center [155, 221] width 94 height 9
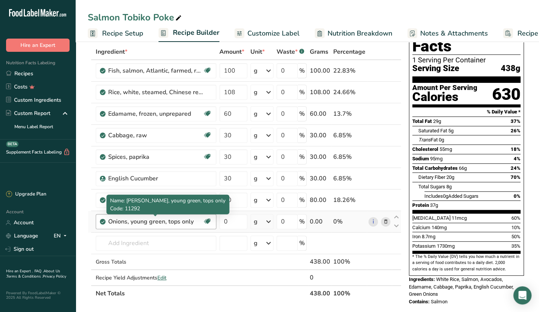
drag, startPoint x: 192, startPoint y: 221, endPoint x: 173, endPoint y: 221, distance: 18.9
click at [173, 221] on div "Onions, young green, tops only" at bounding box center [155, 221] width 94 height 9
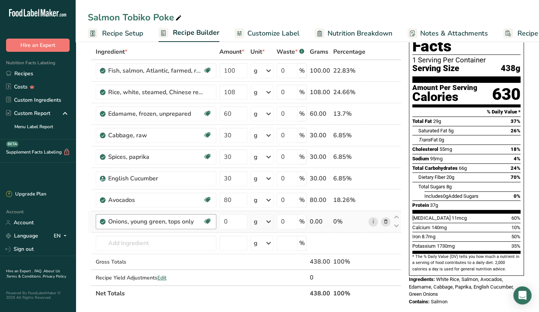
click at [112, 221] on div "Onions, young green, tops only" at bounding box center [155, 221] width 94 height 9
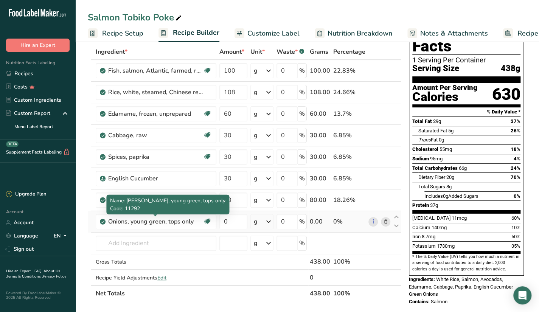
click at [102, 223] on icon at bounding box center [103, 221] width 5 height 7
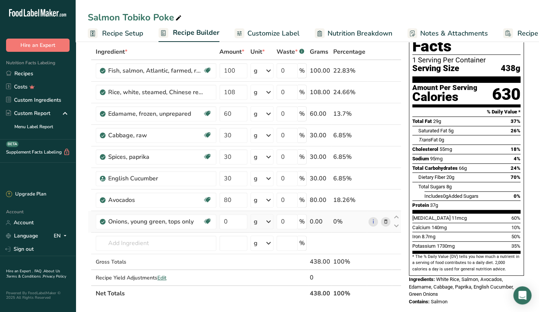
click at [102, 221] on icon at bounding box center [103, 221] width 5 height 7
click at [139, 254] on td "Gross Totals" at bounding box center [156, 262] width 124 height 16
click at [155, 232] on td "2026 Spices, onion powder 11294 Onions, sweet, raw 11292 Onions, young green, t…" at bounding box center [156, 243] width 124 height 22
click at [159, 227] on div "Onions, young green, tops only Source of Antioxidants Prebiotic Effect Dairy fr…" at bounding box center [156, 221] width 121 height 15
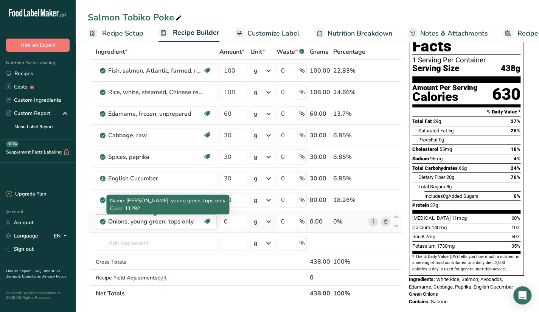
click at [172, 215] on div "Onions, young green, tops only Source of Antioxidants Prebiotic Effect Dairy fr…" at bounding box center [156, 221] width 121 height 15
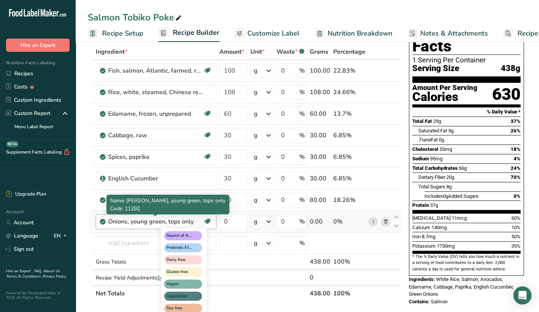
click at [208, 217] on icon at bounding box center [207, 221] width 8 height 12
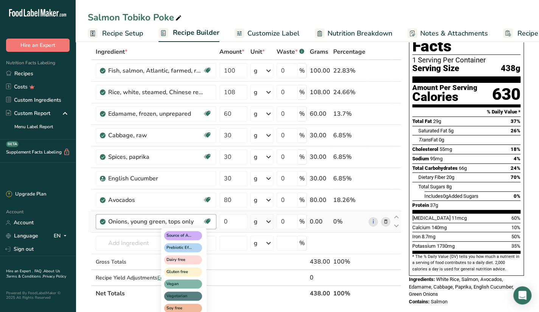
click at [207, 219] on icon at bounding box center [207, 221] width 8 height 12
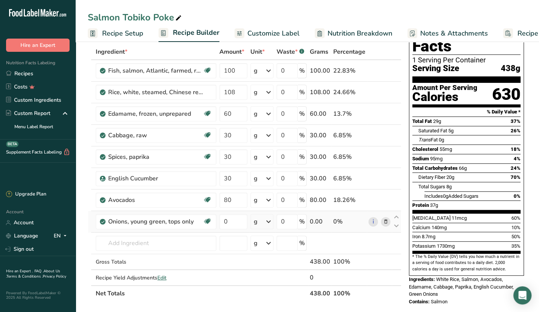
click at [389, 220] on span at bounding box center [385, 221] width 9 height 9
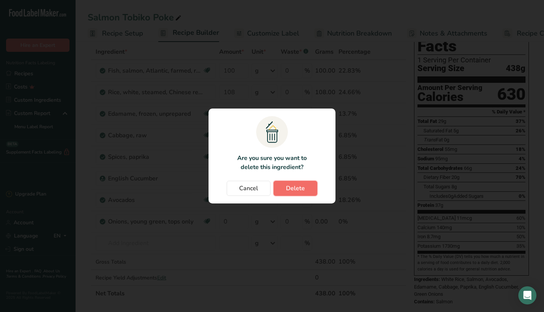
click at [293, 192] on span "Delete" at bounding box center [295, 188] width 19 height 9
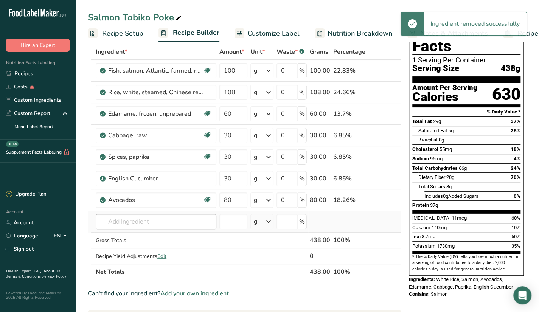
click at [157, 229] on td "2026 Spices, onion powder 11294 Onions, sweet, raw 11292 Onions, young green, t…" at bounding box center [156, 222] width 124 height 22
click at [159, 224] on input "text" at bounding box center [156, 221] width 121 height 15
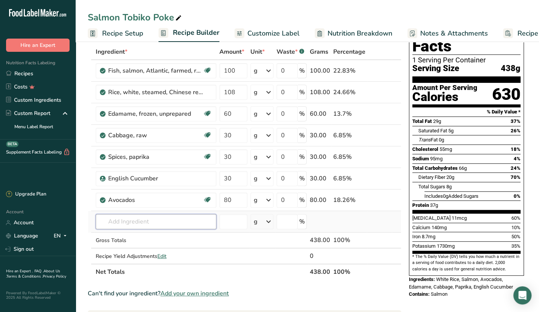
type input "s"
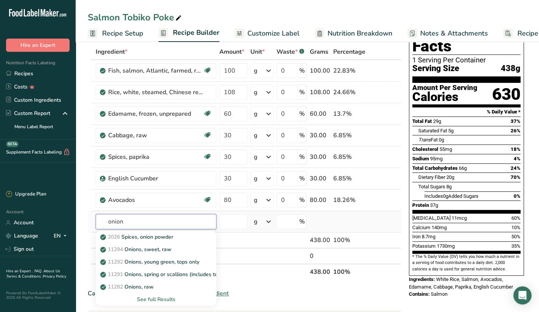
type input "onion"
click at [153, 296] on div "See full Results" at bounding box center [156, 299] width 108 height 8
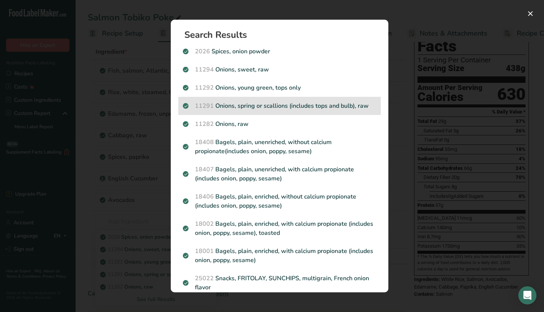
click at [325, 103] on p "11291 Onions, spring or scallions (includes tops and bulb), raw" at bounding box center [279, 105] width 193 height 9
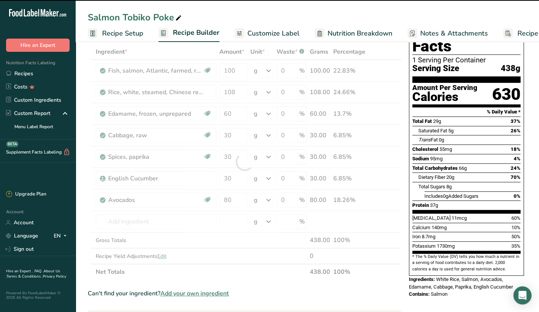
type input "0"
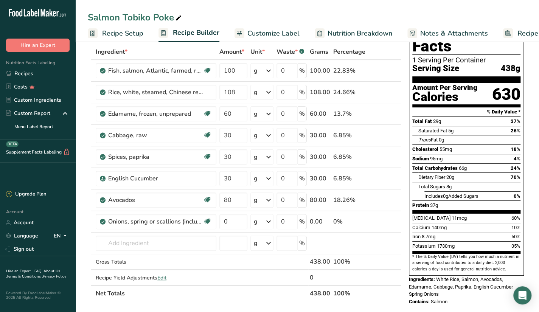
click at [347, 311] on div "Can't find your ingredient? Add your own ingredient" at bounding box center [244, 314] width 313 height 9
drag, startPoint x: 233, startPoint y: 221, endPoint x: 212, endPoint y: 225, distance: 21.1
click at [212, 225] on tr "Onions, spring or scallions (includes tops and bulb), raw Source of Antioxidant…" at bounding box center [244, 222] width 313 height 22
type input "1"
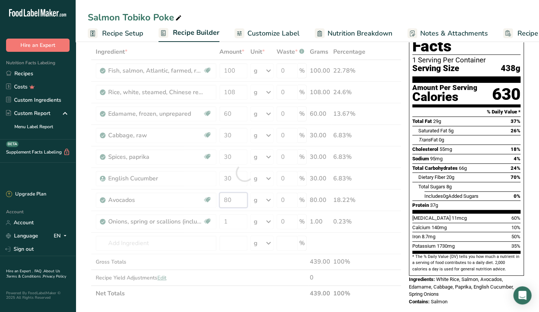
drag, startPoint x: 236, startPoint y: 200, endPoint x: 224, endPoint y: 201, distance: 12.2
click at [224, 201] on div "Ingredient * Amount * Unit * Waste * .a-a{fill:#347362;}.b-a{fill:#fff;} Grams …" at bounding box center [244, 172] width 313 height 257
click at [232, 198] on div at bounding box center [244, 172] width 313 height 257
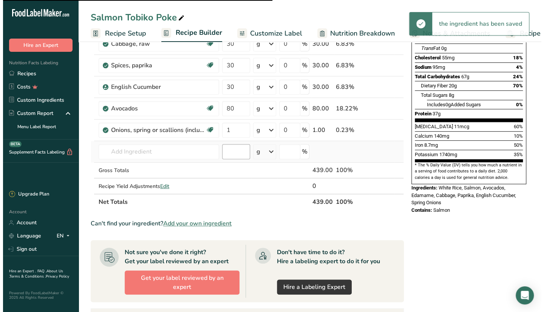
scroll to position [113, 0]
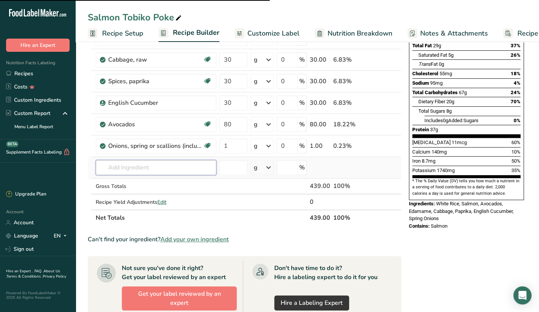
click at [147, 168] on input "text" at bounding box center [156, 167] width 121 height 15
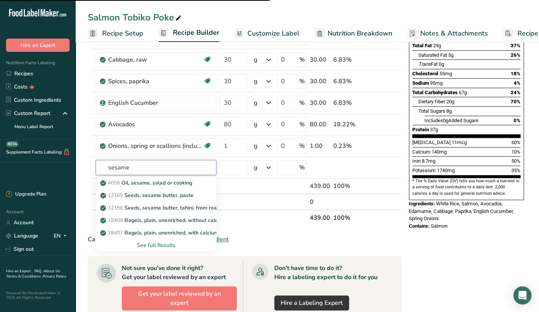
type input "sesame"
click at [139, 169] on input "text" at bounding box center [156, 167] width 121 height 15
type input "sesame"
click at [154, 245] on div "See full Results" at bounding box center [156, 245] width 108 height 8
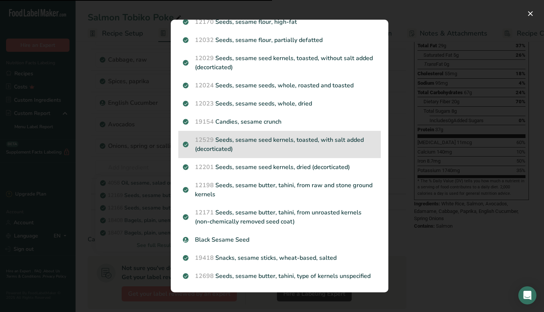
scroll to position [356, 0]
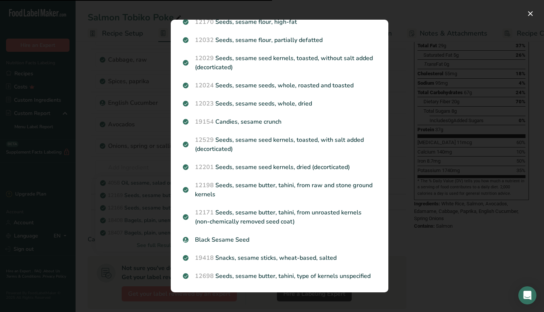
click at [141, 249] on div "Search results modal" at bounding box center [272, 156] width 544 height 312
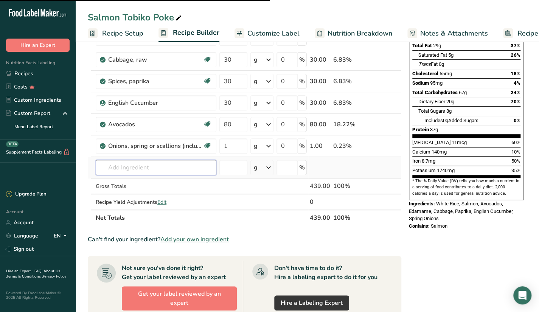
click at [134, 161] on input "text" at bounding box center [156, 167] width 121 height 15
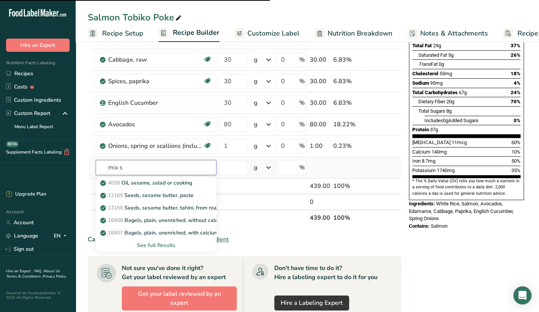
type input "mix se"
type input "s"
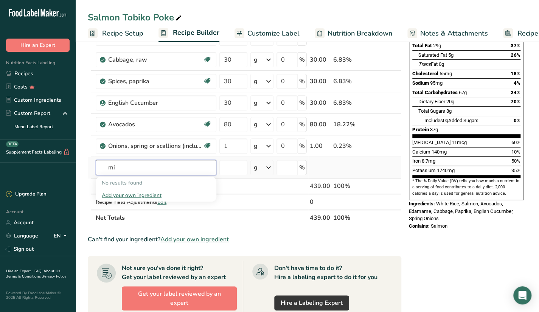
type input "m"
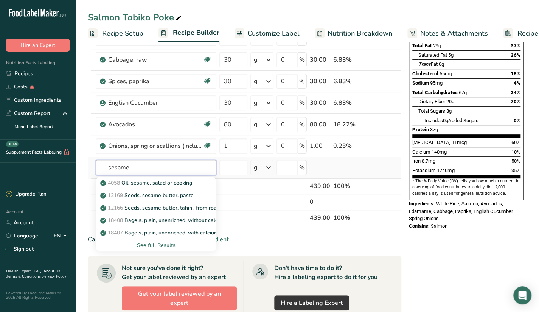
type input "sesame"
click at [164, 242] on div "See full Results" at bounding box center [156, 245] width 108 height 8
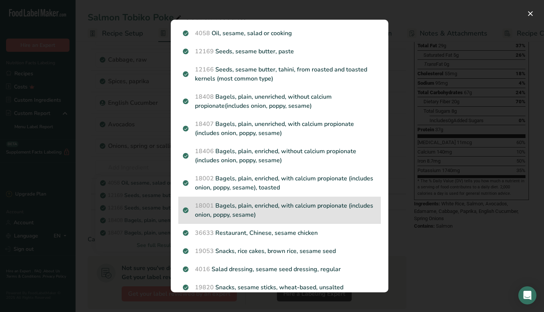
scroll to position [0, 0]
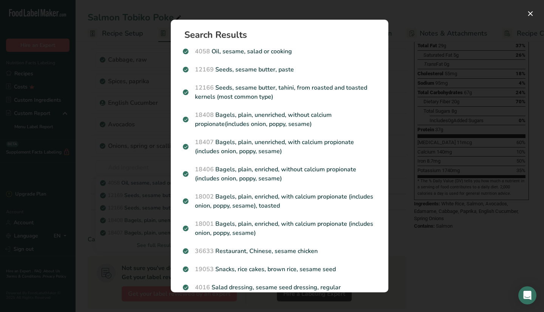
click at [411, 34] on div "Search results modal" at bounding box center [272, 156] width 544 height 312
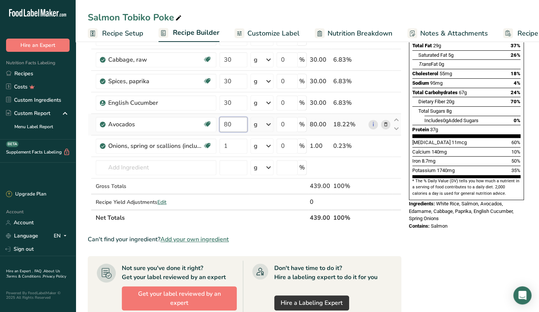
click at [240, 124] on input "80" at bounding box center [233, 124] width 28 height 15
type input "8"
type input "70"
click at [137, 168] on div "Ingredient * Amount * Unit * Waste * .a-a{fill:#347362;}.b-a{fill:#fff;} Grams …" at bounding box center [244, 96] width 313 height 257
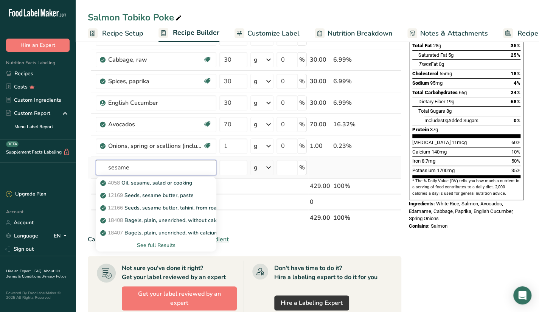
type input "sesame"
click at [161, 243] on div "See full Results" at bounding box center [156, 245] width 108 height 8
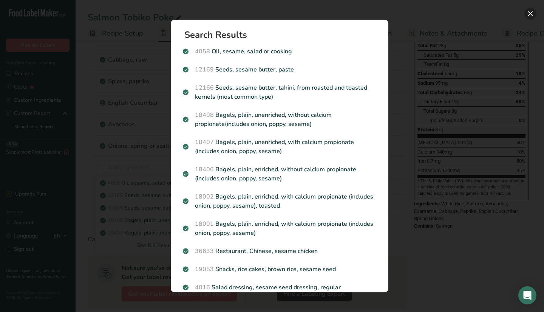
click at [534, 12] on button "Search results modal" at bounding box center [531, 14] width 12 height 12
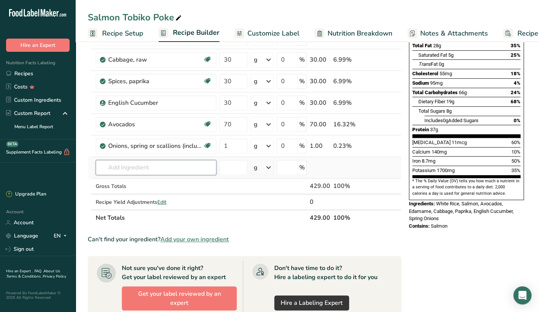
click at [176, 162] on input "text" at bounding box center [156, 167] width 121 height 15
type input "s"
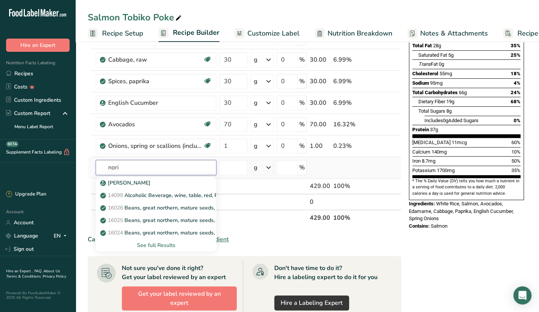
type input "nori"
click at [160, 243] on div "See full Results" at bounding box center [156, 245] width 108 height 8
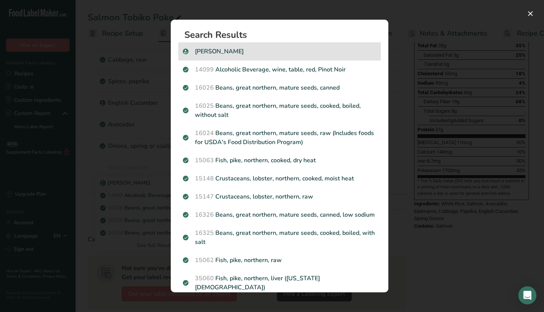
click at [242, 51] on p "Sushi Nori" at bounding box center [279, 51] width 193 height 9
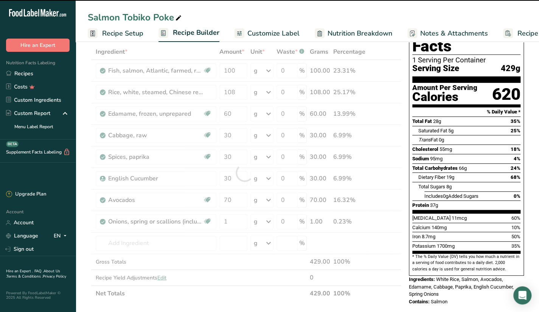
scroll to position [38, 0]
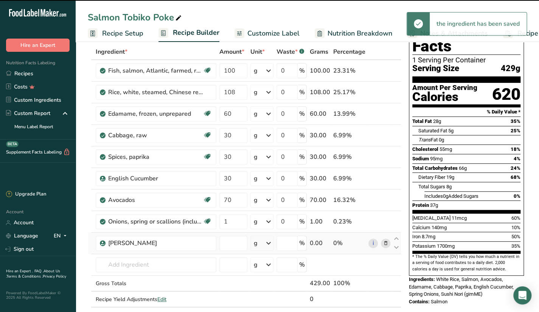
type input "0"
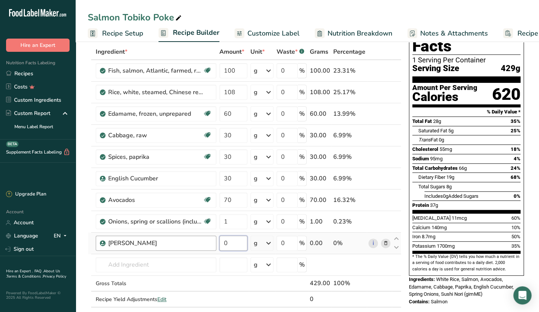
drag, startPoint x: 236, startPoint y: 243, endPoint x: 207, endPoint y: 248, distance: 29.1
click at [207, 248] on tr "Sushi Nori 0 g Weight Units g kg mg See more Volume Units l Volume units requir…" at bounding box center [244, 243] width 313 height 22
type input "1"
click at [186, 265] on div "Ingredient * Amount * Unit * Waste * .a-a{fill:#347362;}.b-a{fill:#fff;} Grams …" at bounding box center [244, 183] width 313 height 279
type input "t"
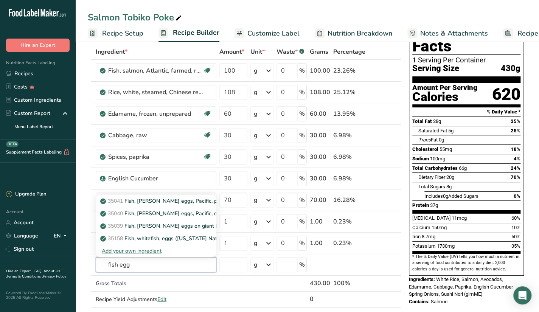
type input "fish egg"
click at [138, 248] on div "Add your own ingredient" at bounding box center [156, 251] width 108 height 8
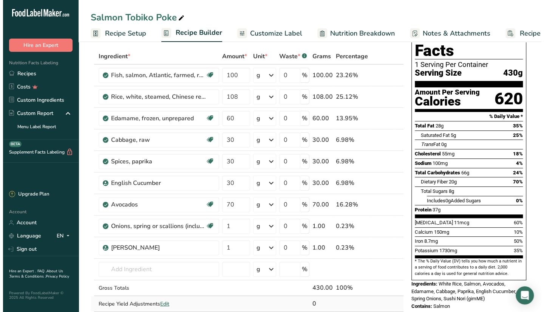
scroll to position [76, 0]
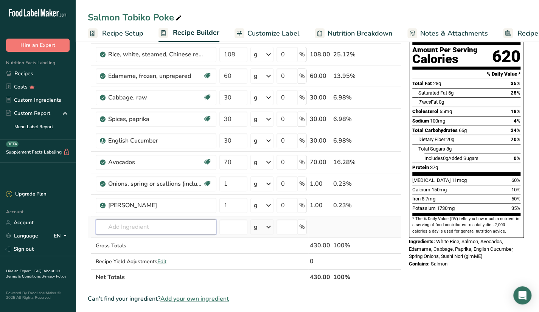
click at [189, 228] on input "text" at bounding box center [156, 226] width 121 height 15
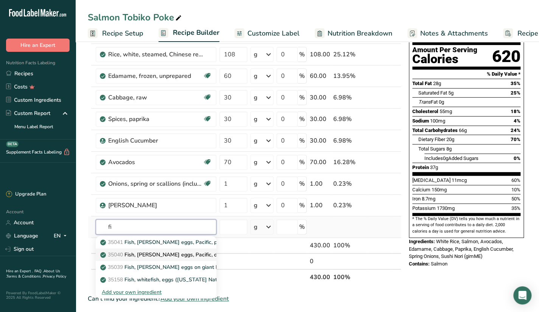
type input "f"
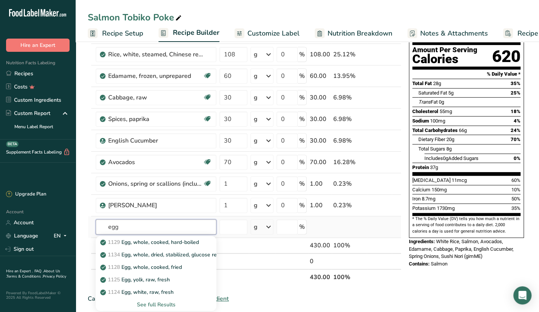
type input "egg"
click at [160, 305] on div "See full Results" at bounding box center [156, 304] width 108 height 8
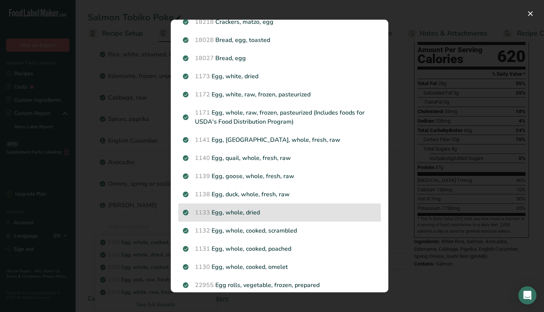
scroll to position [719, 0]
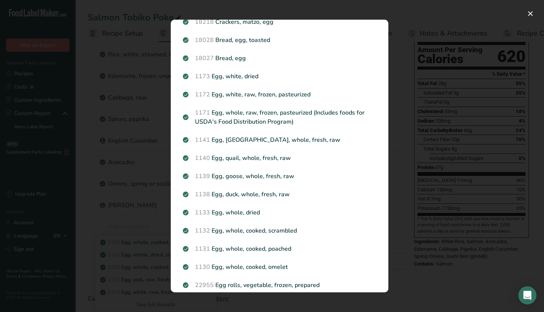
click at [155, 232] on div "Search results modal" at bounding box center [272, 156] width 544 height 312
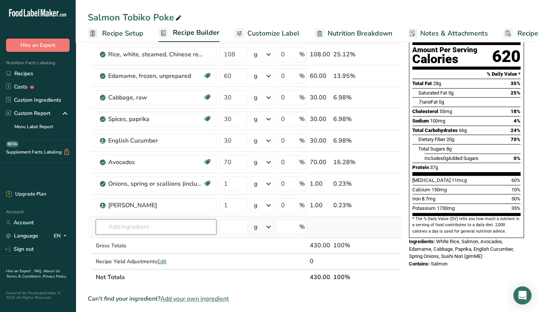
click at [152, 229] on input "text" at bounding box center [156, 226] width 121 height 15
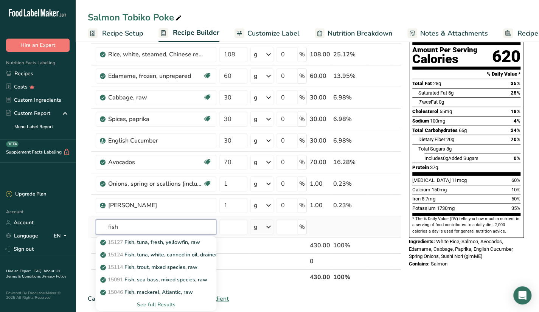
type input "fish"
click at [157, 302] on div "See full Results" at bounding box center [156, 304] width 108 height 8
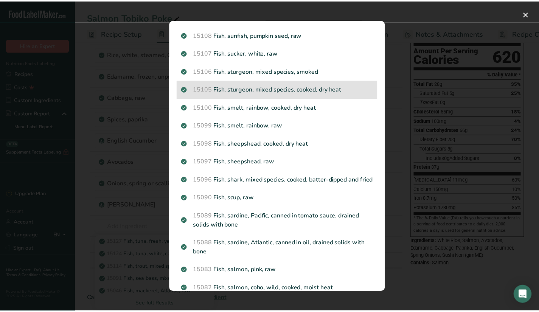
scroll to position [701, 0]
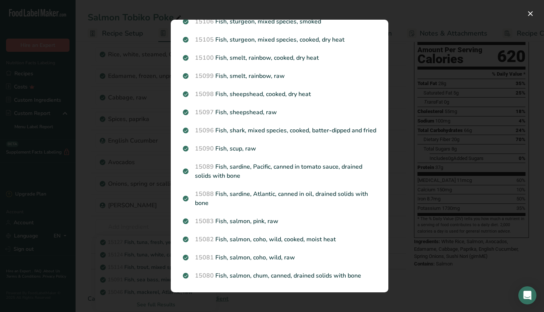
click at [155, 229] on div "Search results modal" at bounding box center [272, 156] width 544 height 312
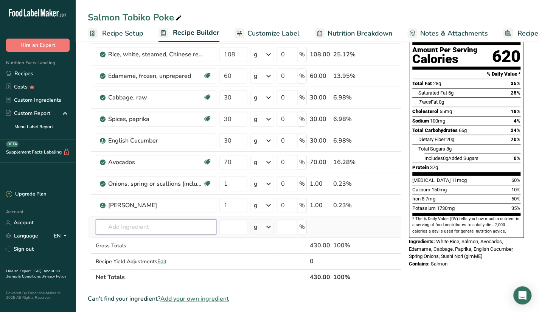
click at [155, 227] on input "text" at bounding box center [156, 226] width 121 height 15
type input "e"
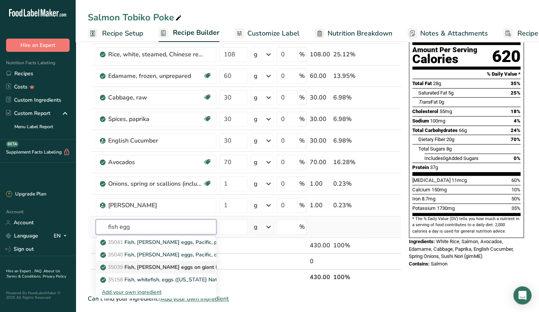
type input "fish egg"
drag, startPoint x: 204, startPoint y: 266, endPoint x: 200, endPoint y: 275, distance: 10.1
click at [200, 275] on div "35041 Fish, herring eggs, Pacific, plain (Alaska Native) 35040 Fish, herring eg…" at bounding box center [156, 267] width 121 height 62
click at [209, 288] on div "Add your own ingredient" at bounding box center [156, 292] width 108 height 8
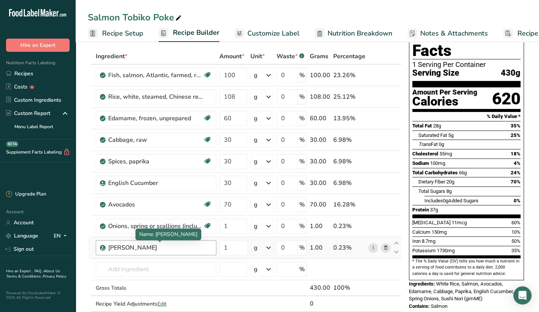
scroll to position [76, 0]
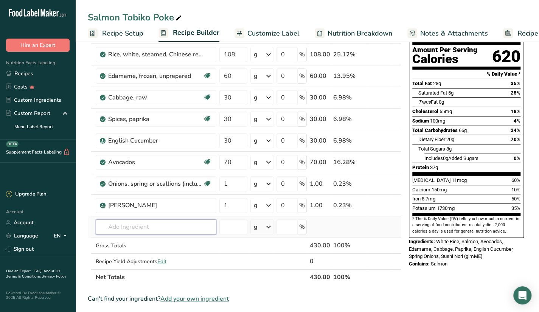
click at [173, 223] on input "text" at bounding box center [156, 226] width 121 height 15
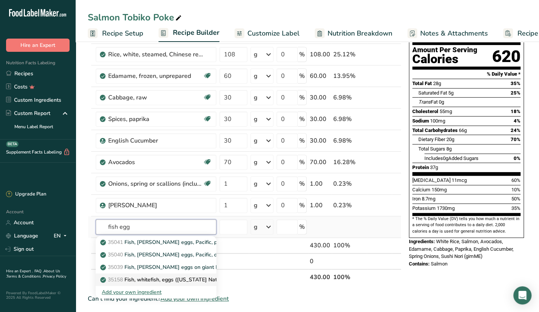
type input "fish egg"
click at [199, 282] on p "35158 Fish, whitefish, eggs (Alaska Native)" at bounding box center [164, 280] width 124 height 8
type input "Fish, whitefish, eggs (Alaska Native)"
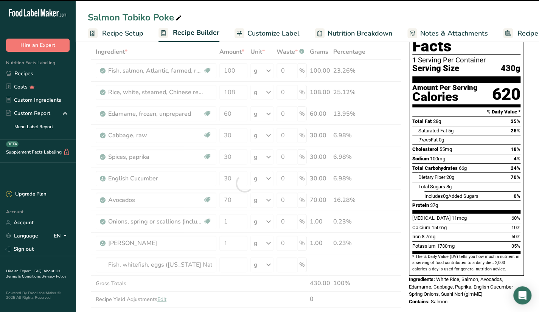
scroll to position [0, 0]
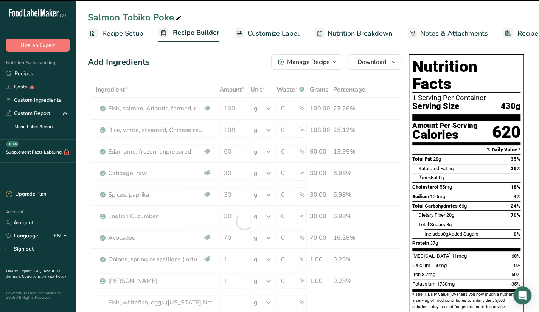
type input "0"
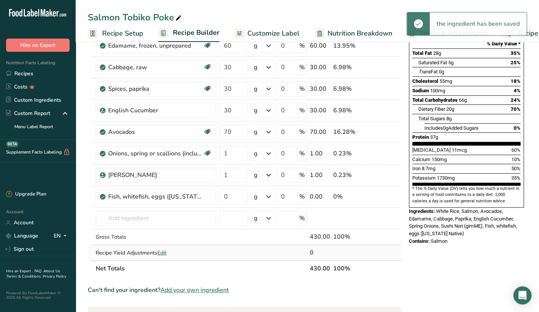
scroll to position [151, 0]
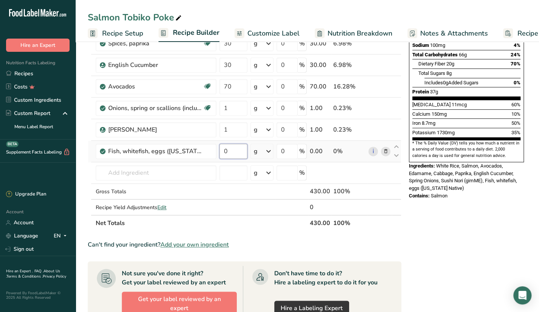
drag, startPoint x: 234, startPoint y: 152, endPoint x: 221, endPoint y: 153, distance: 13.4
click at [221, 153] on input "0" at bounding box center [233, 151] width 28 height 15
type input "2"
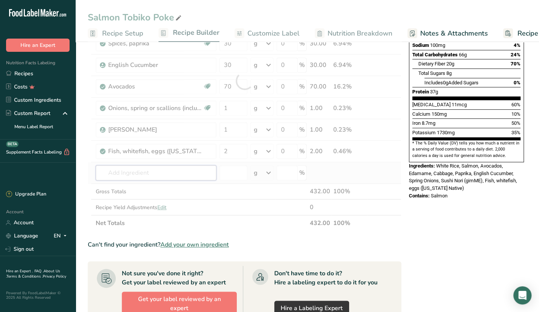
click at [191, 175] on div "Ingredient * Amount * Unit * Waste * .a-a{fill:#347362;}.b-a{fill:#fff;} Grams …" at bounding box center [244, 80] width 313 height 300
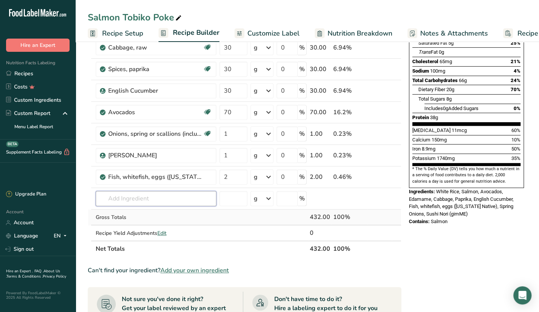
scroll to position [113, 0]
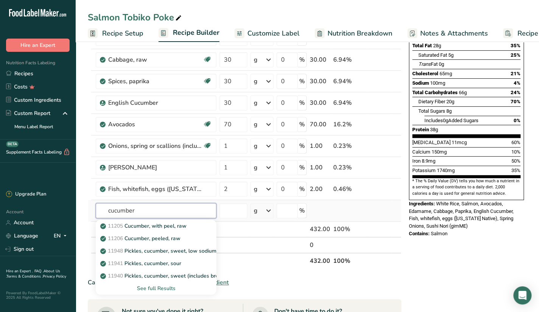
type input "cucumber"
click at [164, 288] on div "See full Results" at bounding box center [156, 288] width 108 height 8
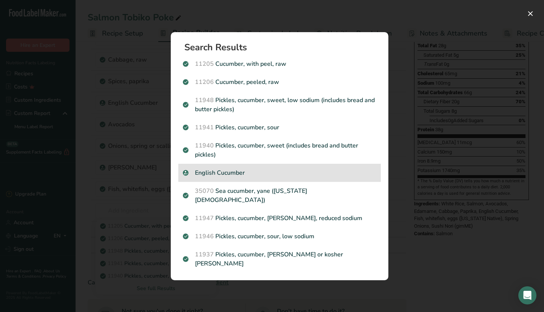
click at [328, 177] on p "English Cucumber" at bounding box center [279, 172] width 193 height 9
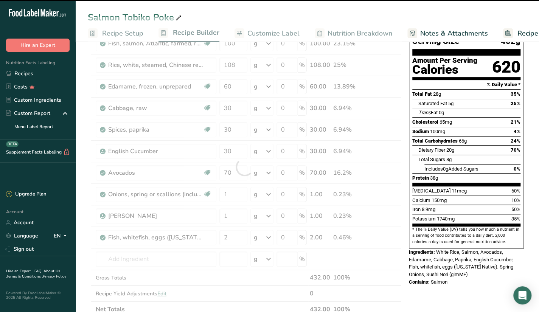
scroll to position [38, 0]
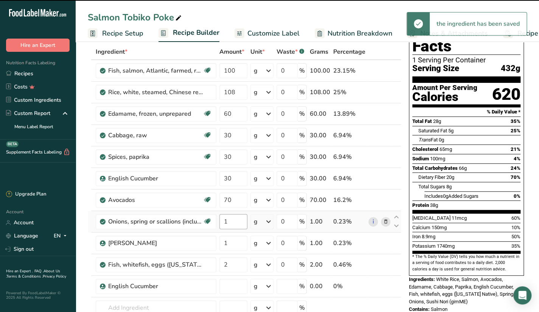
type input "0"
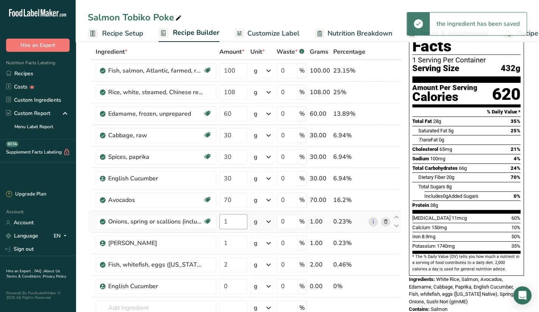
scroll to position [76, 0]
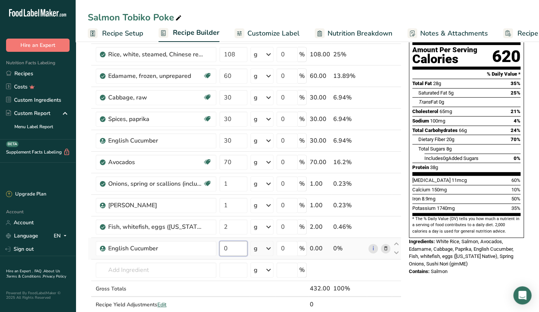
drag, startPoint x: 231, startPoint y: 249, endPoint x: 216, endPoint y: 251, distance: 15.2
click at [216, 251] on tr "English Cucumber 0 g Weight Units g kg mg See more Volume Units l Volume units …" at bounding box center [244, 249] width 313 height 22
type input "3"
click at [188, 272] on div "Ingredient * Amount * Unit * Waste * .a-a{fill:#347362;}.b-a{fill:#fff;} Grams …" at bounding box center [244, 167] width 313 height 322
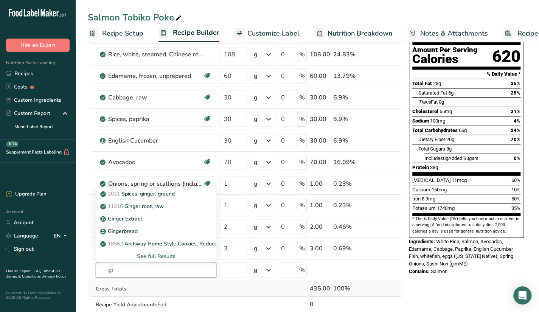
type input "g"
type input "sauce"
click at [156, 252] on div "See full Results" at bounding box center [156, 256] width 108 height 8
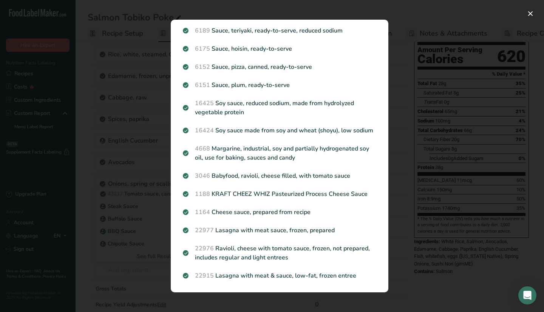
scroll to position [764, 0]
click at [139, 268] on div "Search results modal" at bounding box center [272, 156] width 544 height 312
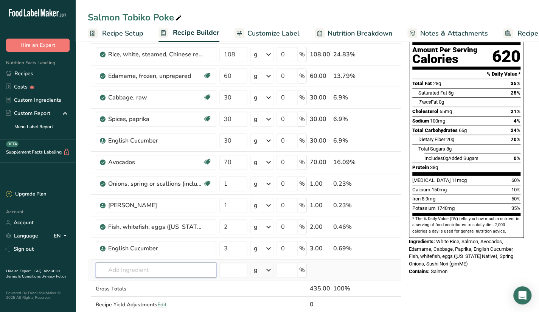
click at [152, 263] on input "text" at bounding box center [156, 269] width 121 height 15
type input "g"
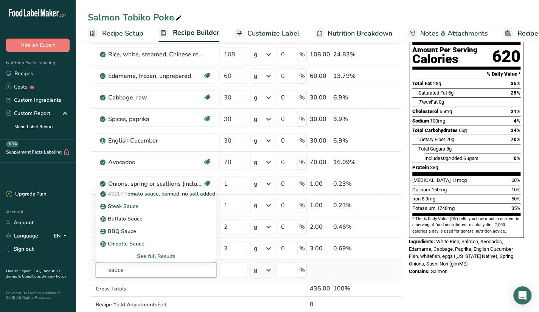
type input "sauce"
click at [157, 256] on div "See full Results" at bounding box center [156, 256] width 108 height 8
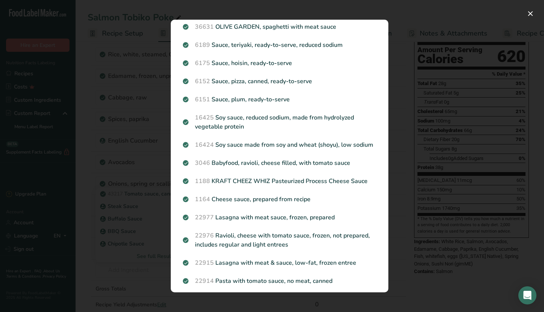
scroll to position [755, 0]
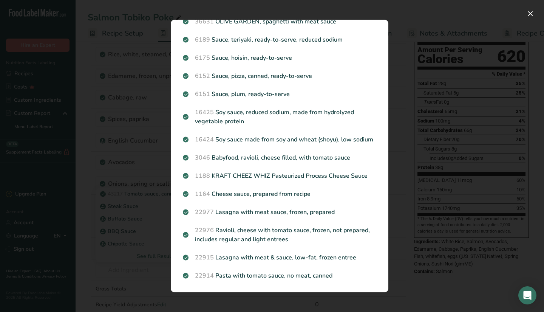
click at [140, 237] on div "Search results modal" at bounding box center [272, 156] width 544 height 312
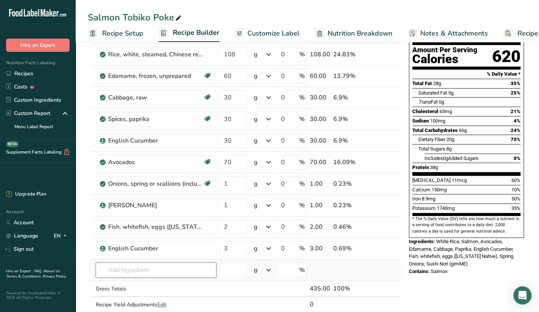
click at [153, 264] on input "text" at bounding box center [156, 269] width 121 height 15
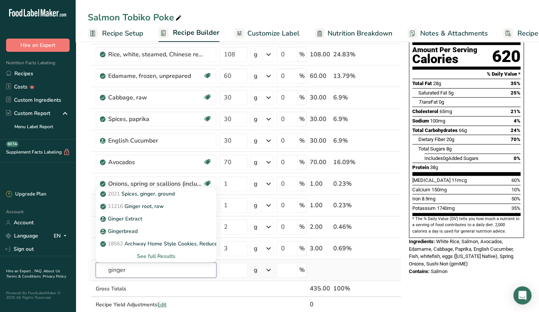
type input "ginger"
click at [167, 254] on div "See full Results" at bounding box center [156, 256] width 108 height 8
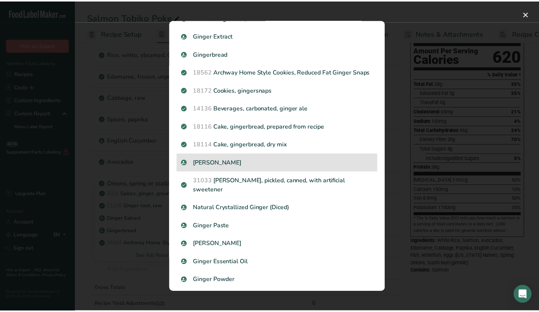
scroll to position [0, 0]
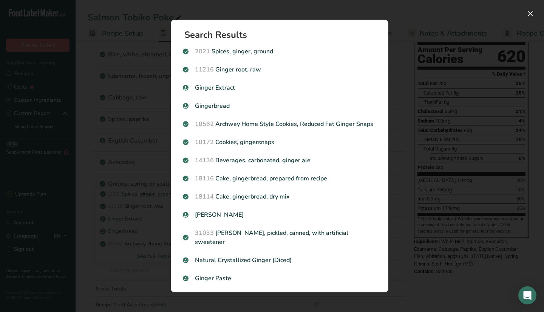
click at [398, 117] on div "Search Results 2021 Spices, ginger, ground 11216 Ginger root, raw Ginger Extrac…" at bounding box center [280, 156] width 242 height 297
click at [530, 14] on button "Search results modal" at bounding box center [531, 14] width 12 height 12
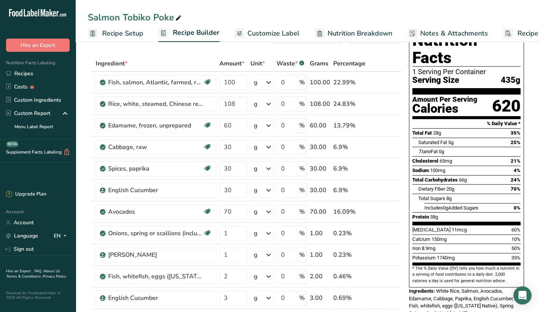
scroll to position [38, 0]
